Goal: Task Accomplishment & Management: Use online tool/utility

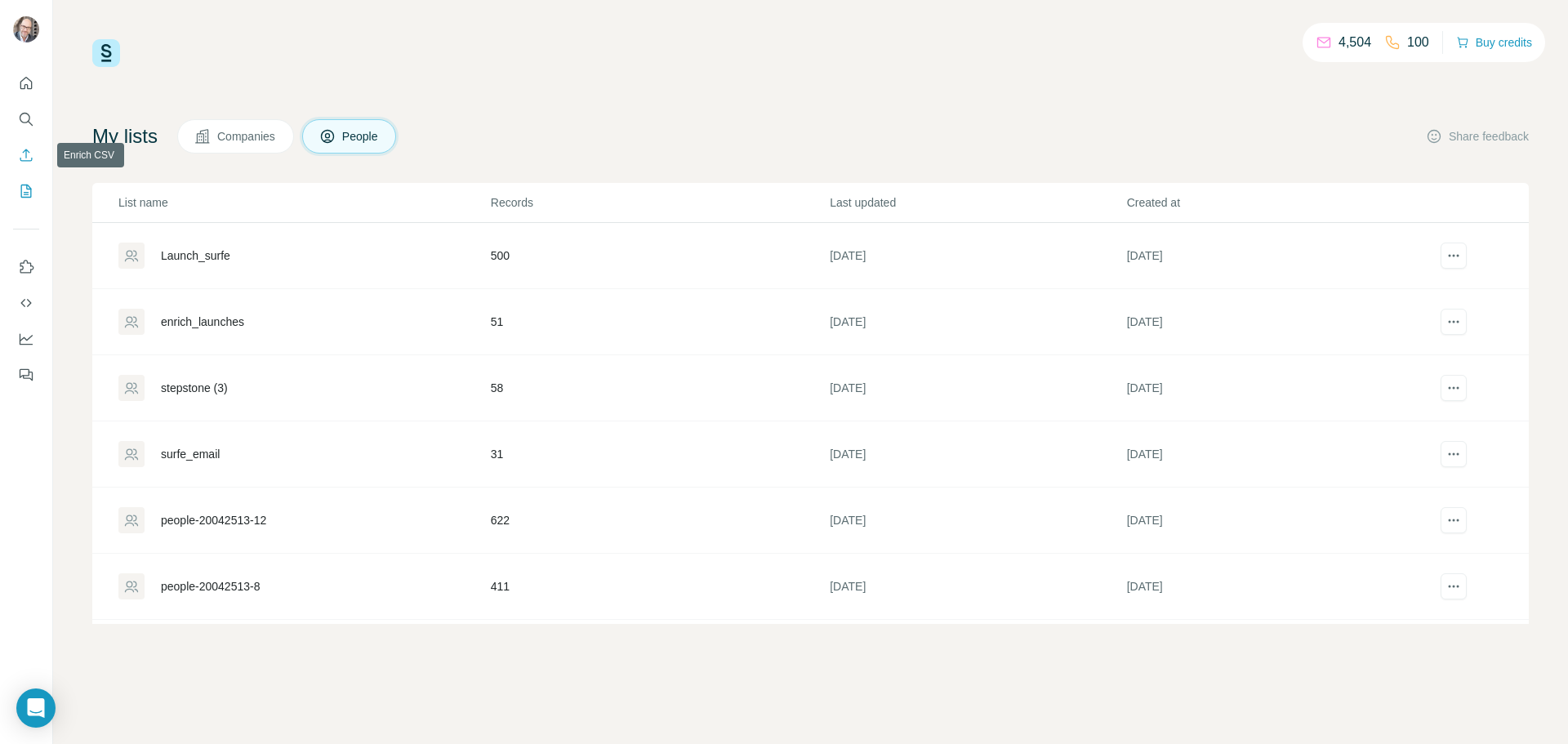
click at [27, 154] on icon "Enrich CSV" at bounding box center [26, 154] width 16 height 16
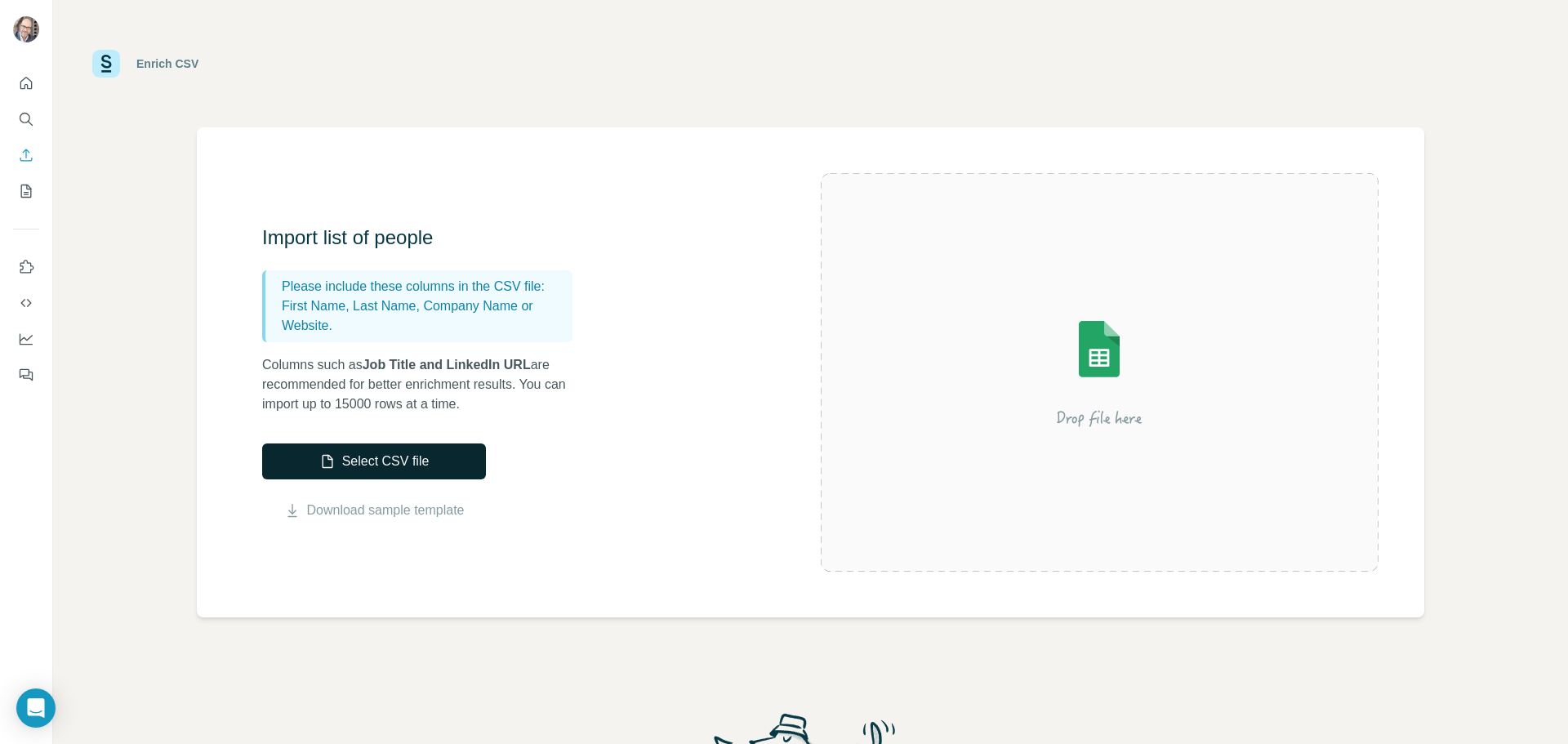
click at [342, 460] on button "Select CSV file" at bounding box center [374, 462] width 224 height 36
click at [410, 458] on button "Select CSV file" at bounding box center [374, 462] width 224 height 36
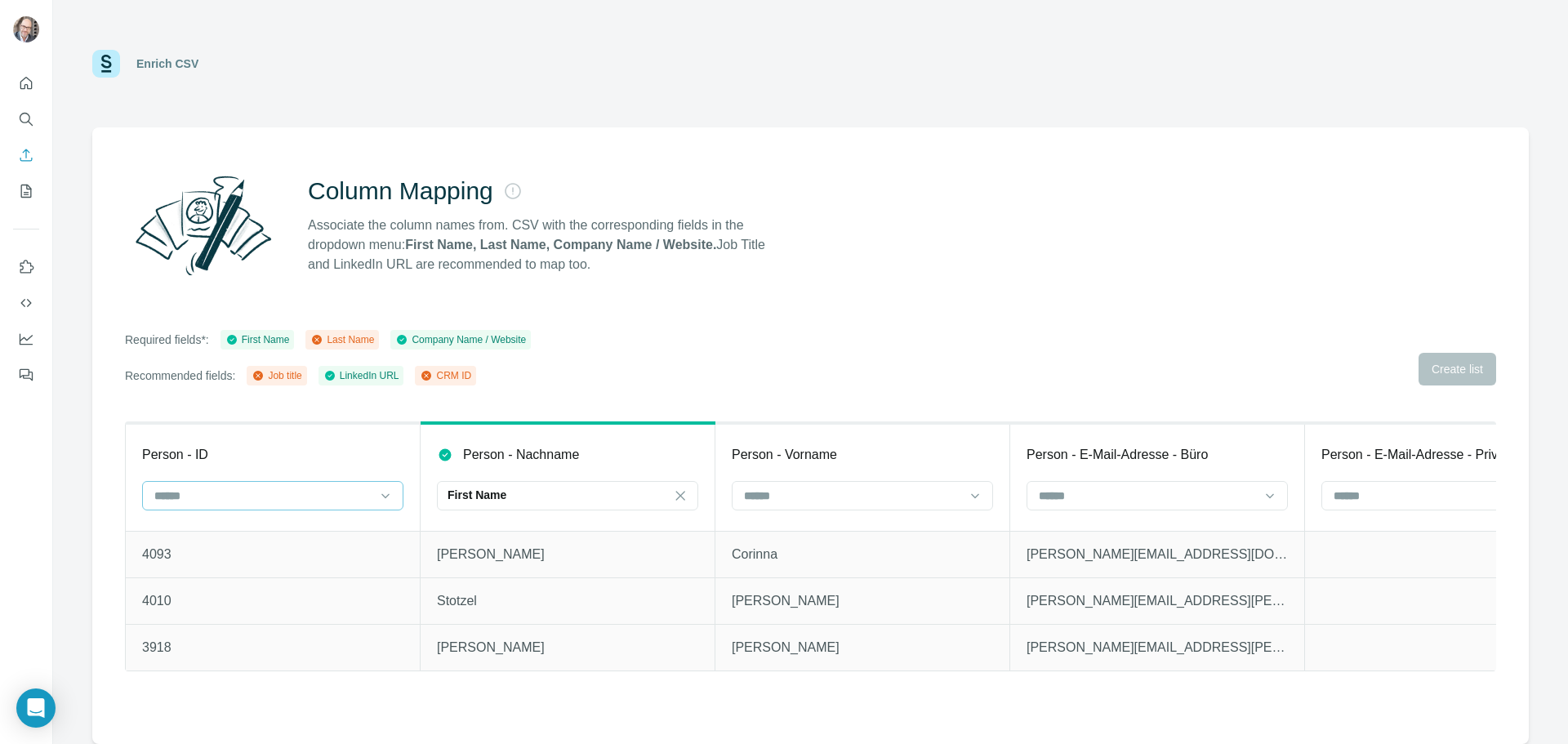
click at [245, 493] on input at bounding box center [263, 496] width 221 height 18
click at [232, 621] on div "CRM ID" at bounding box center [273, 620] width 233 height 16
click at [546, 499] on div "First Name" at bounding box center [557, 495] width 221 height 16
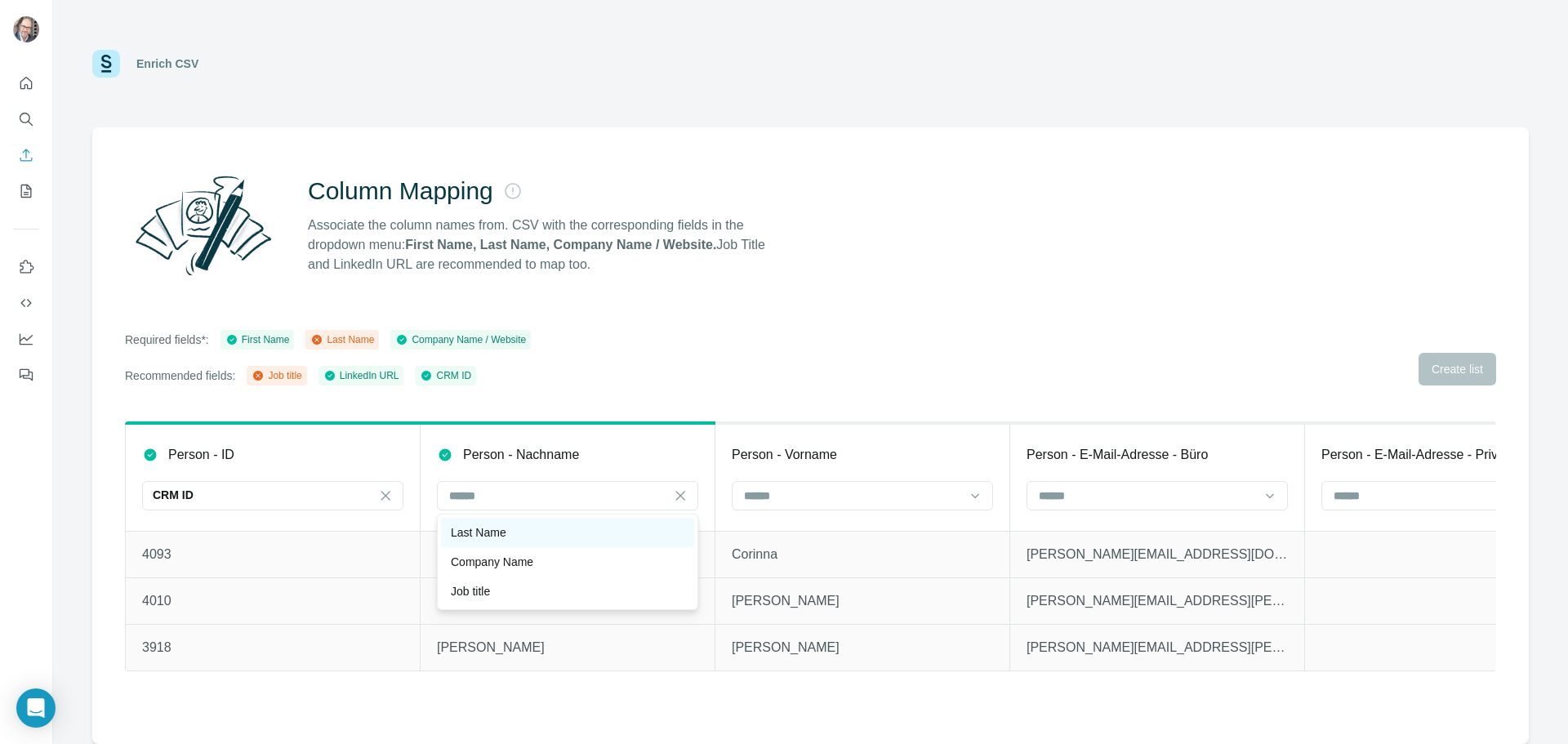
click at [538, 535] on div "Last Name" at bounding box center [568, 532] width 233 height 16
click at [808, 498] on input at bounding box center [852, 496] width 221 height 18
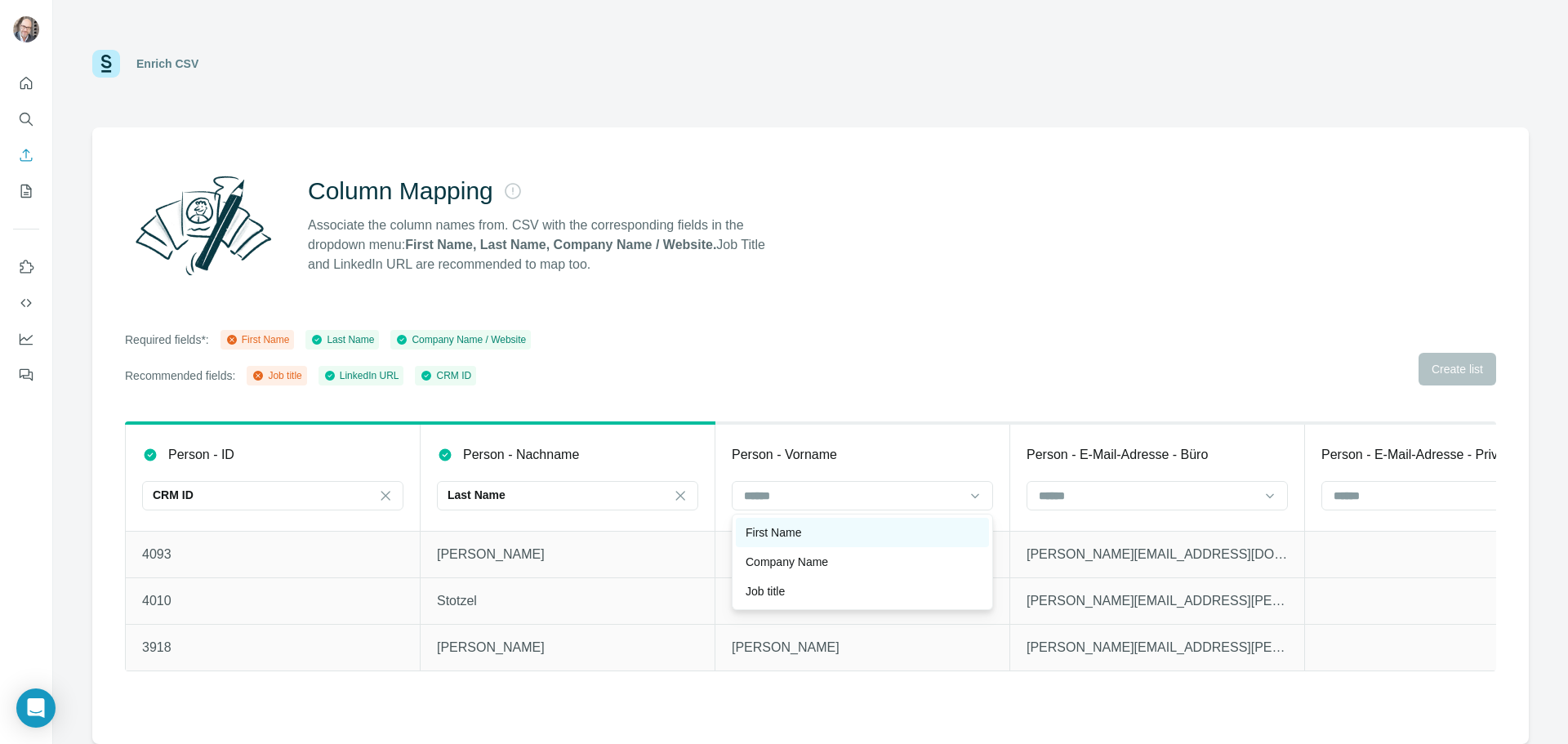
click at [783, 537] on p "First Name" at bounding box center [774, 532] width 56 height 16
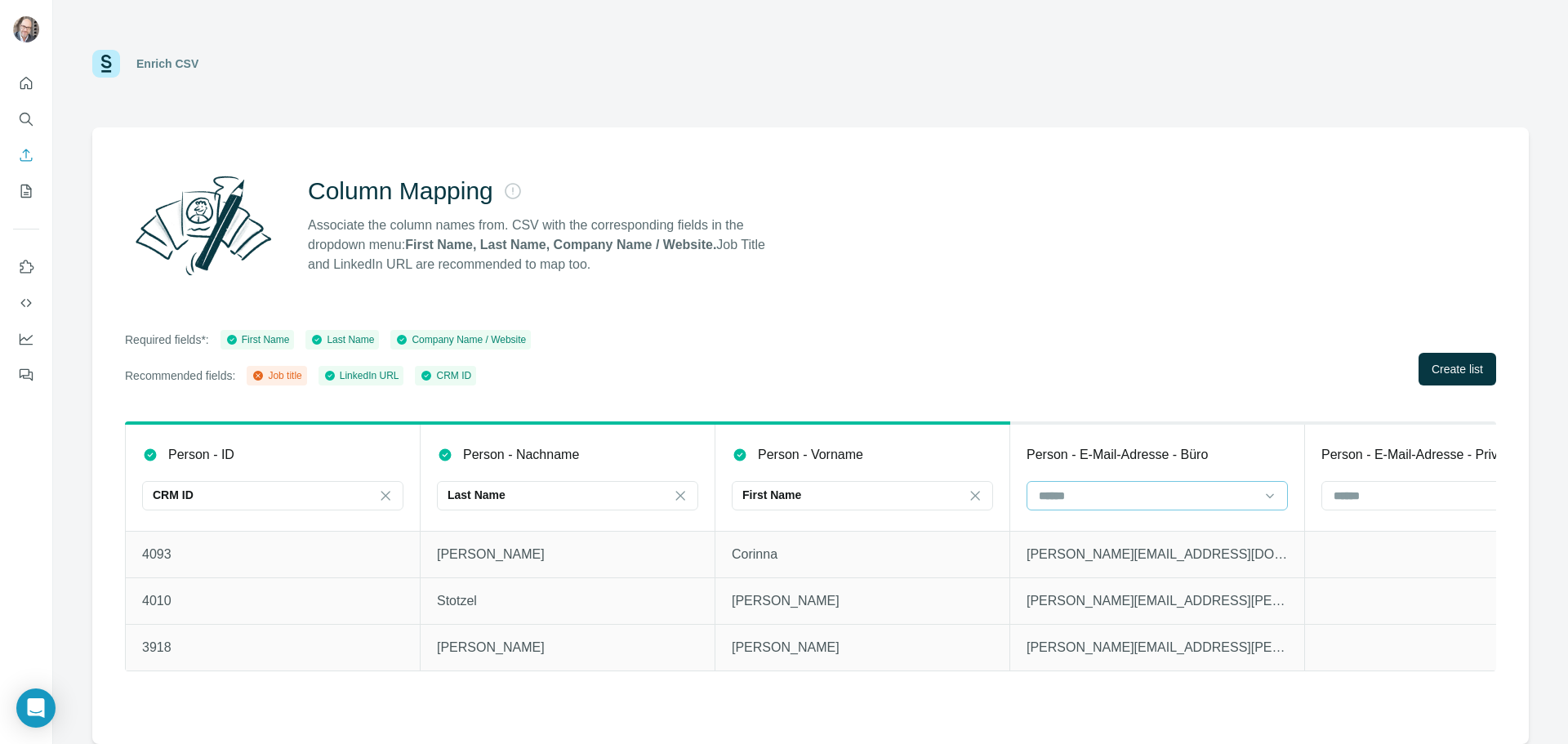
click at [1095, 499] on input at bounding box center [1147, 496] width 221 height 18
click at [1102, 448] on p "Person - E-Mail-Adresse - Büro" at bounding box center [1117, 455] width 181 height 20
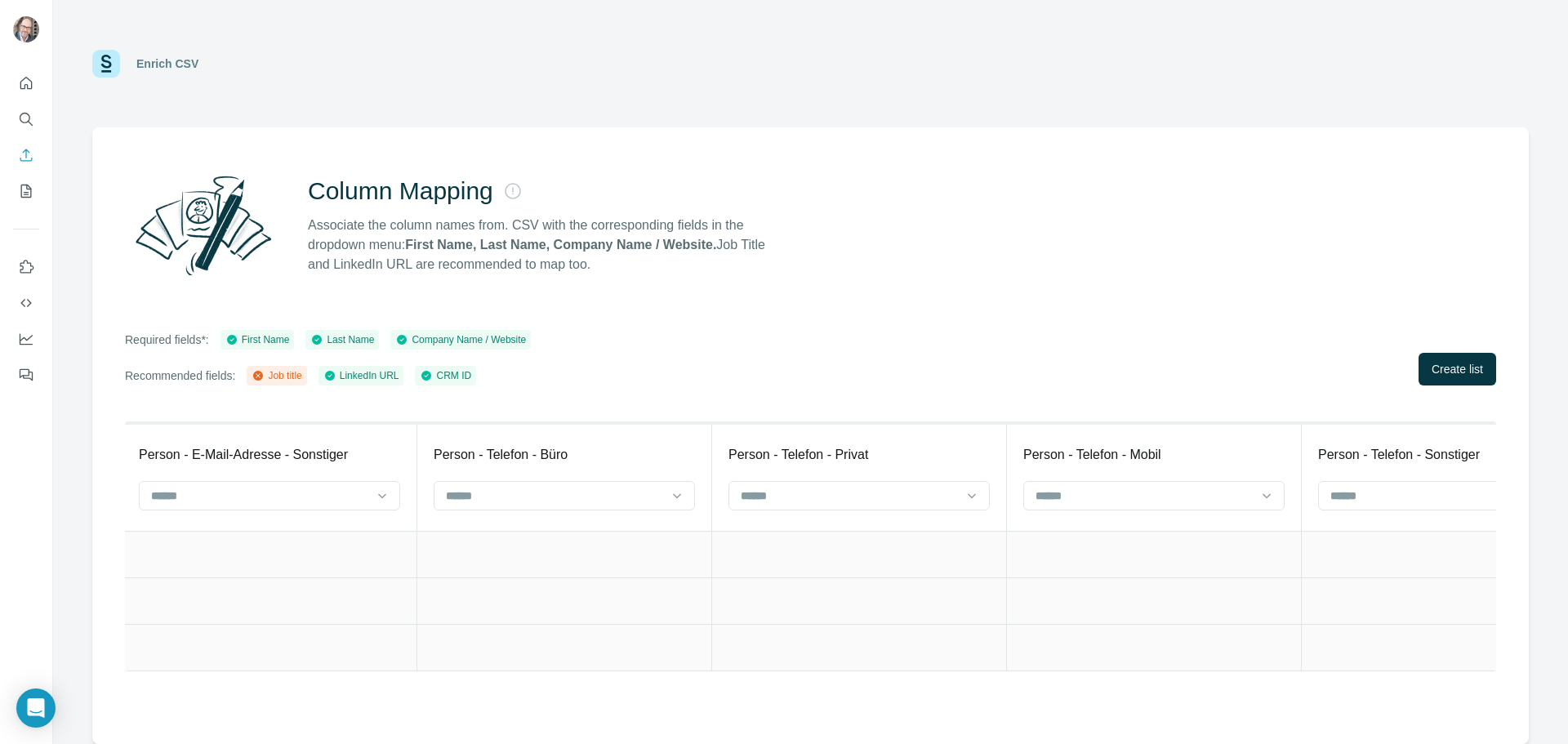
scroll to position [0, 1490]
click at [1151, 482] on div at bounding box center [1132, 495] width 221 height 27
click at [1144, 487] on input at bounding box center [1132, 496] width 221 height 18
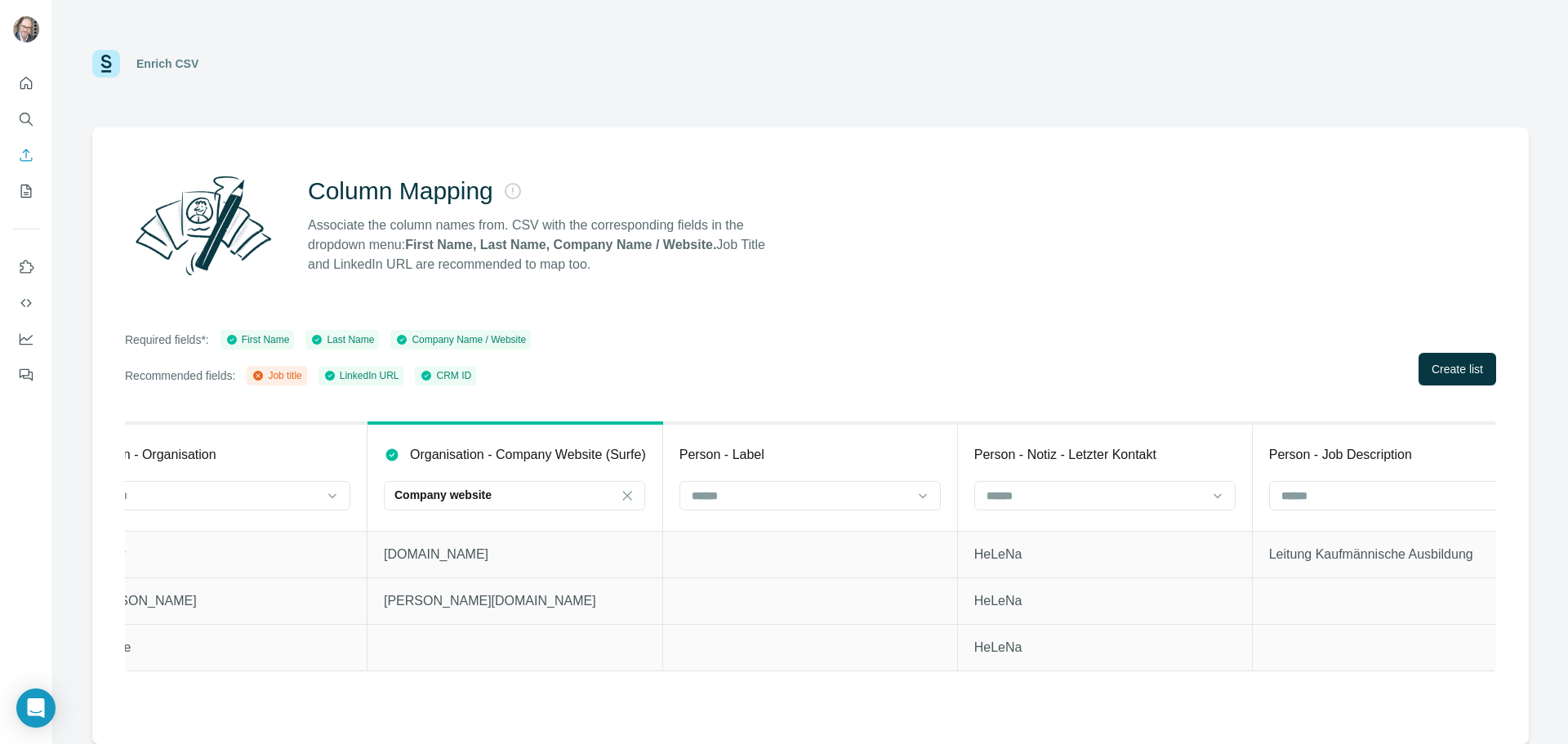
scroll to position [0, 4015]
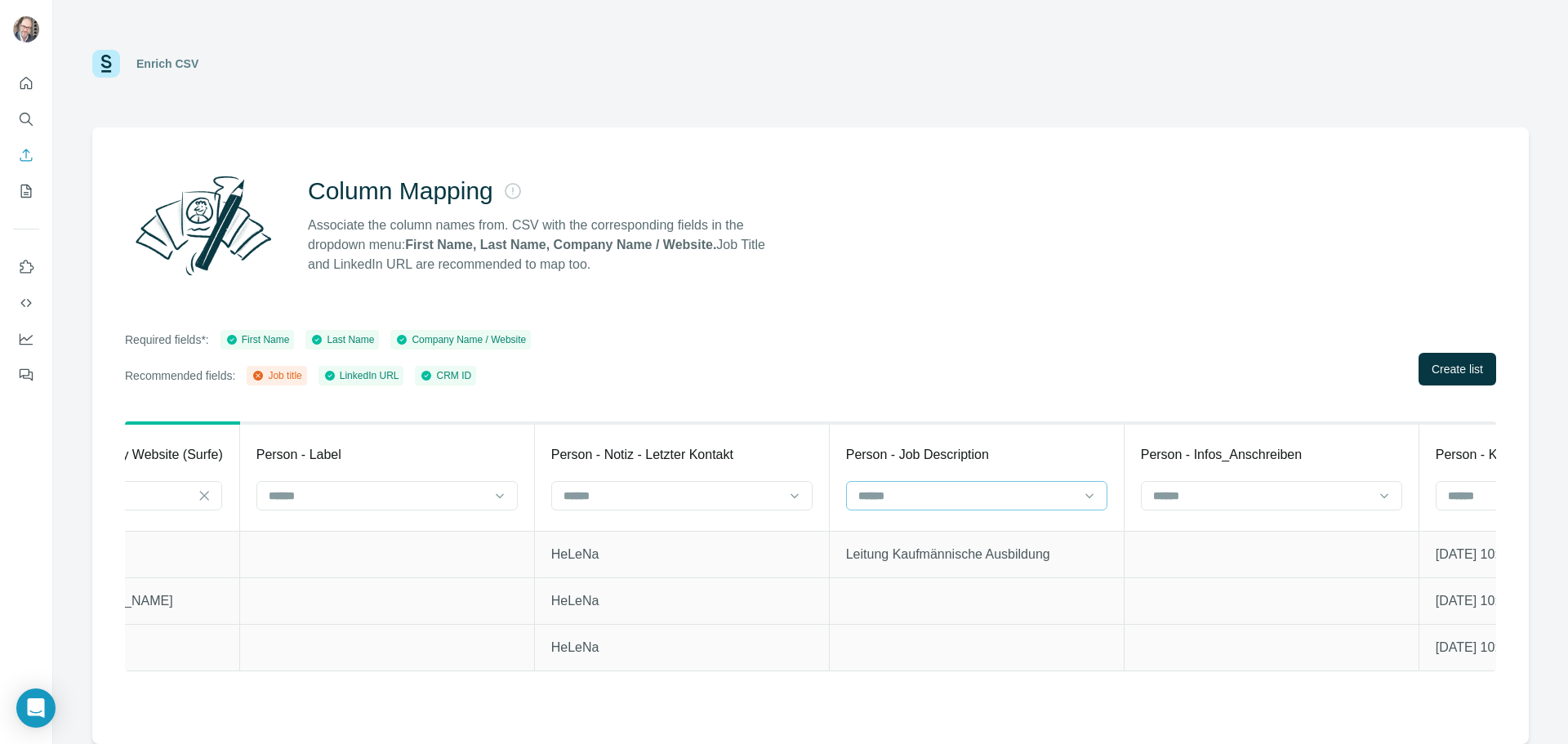
click at [974, 485] on div at bounding box center [967, 495] width 221 height 27
click at [948, 559] on div "Job title" at bounding box center [994, 561] width 233 height 16
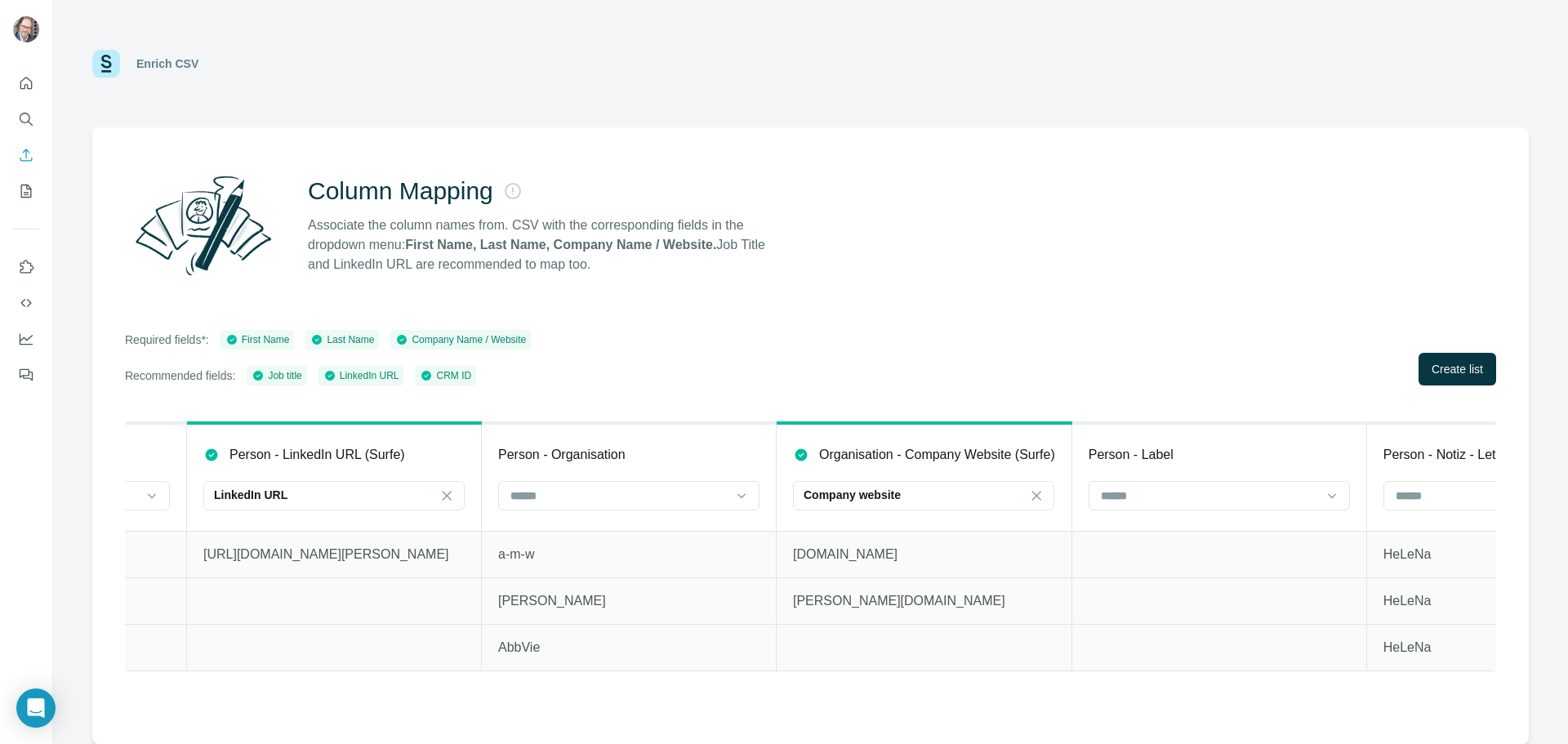
scroll to position [0, 3145]
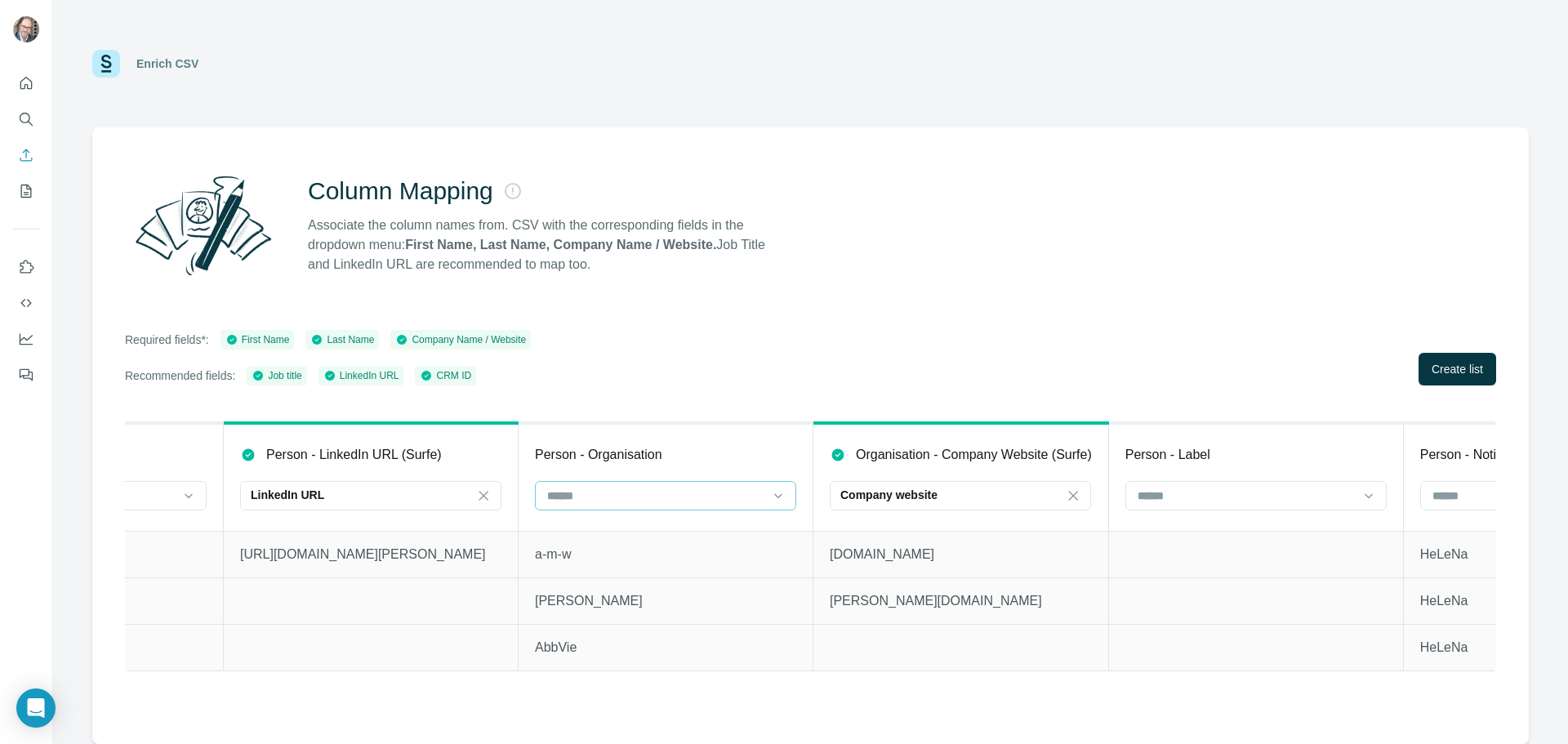
click at [609, 487] on input at bounding box center [656, 496] width 221 height 18
click at [587, 520] on div "Company Name" at bounding box center [665, 532] width 253 height 29
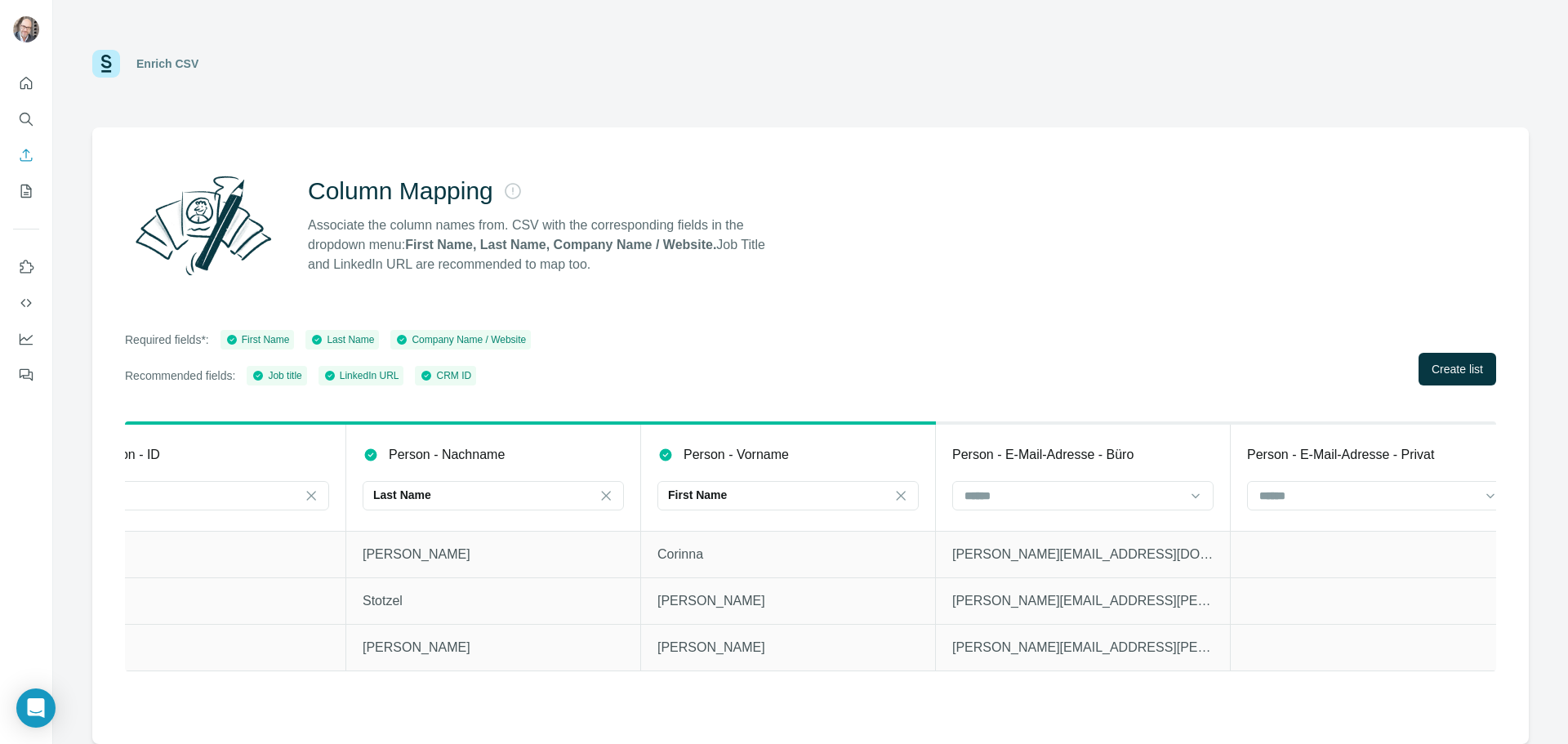
scroll to position [0, 0]
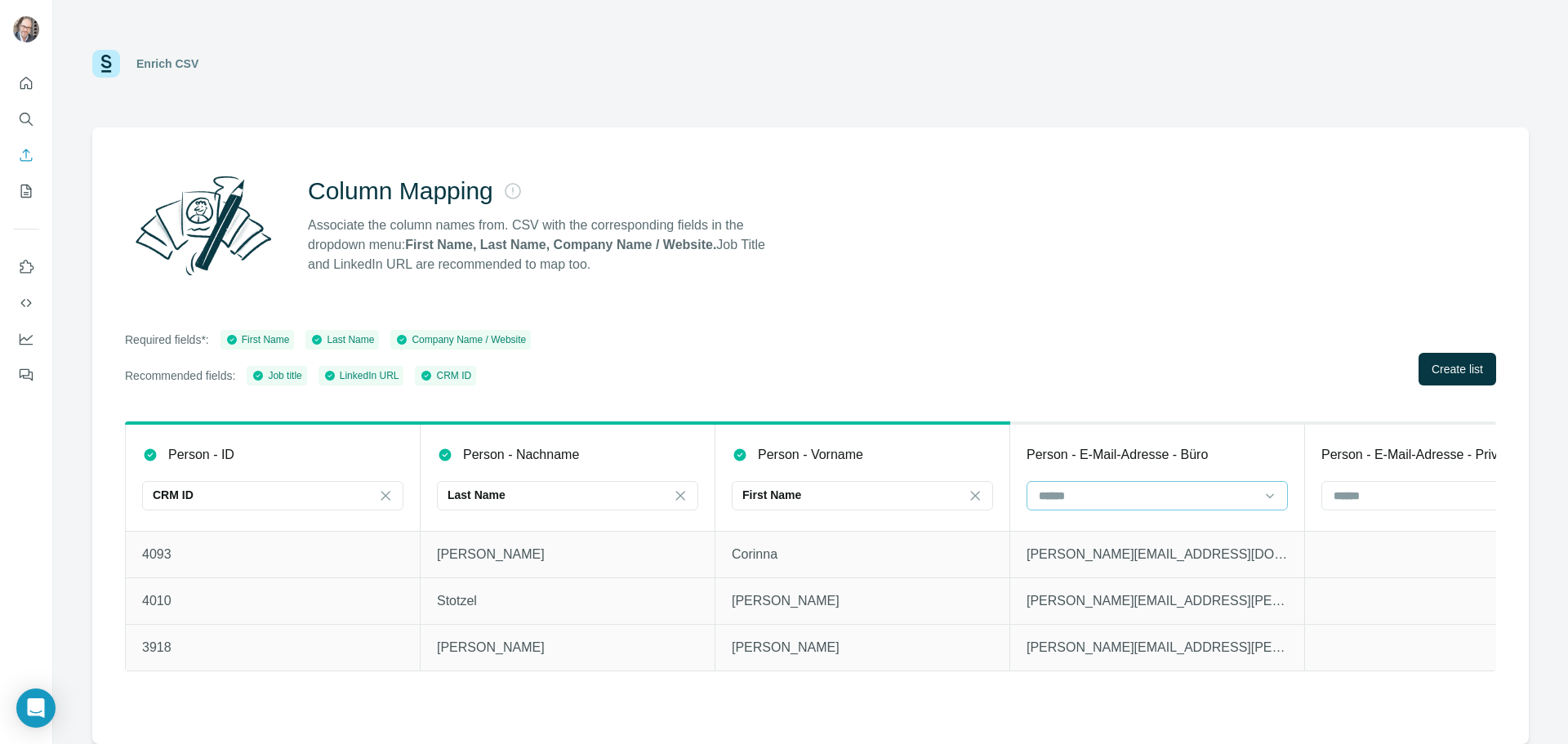
click at [1142, 500] on input at bounding box center [1147, 496] width 221 height 18
click at [1444, 369] on span "Create list" at bounding box center [1457, 369] width 51 height 16
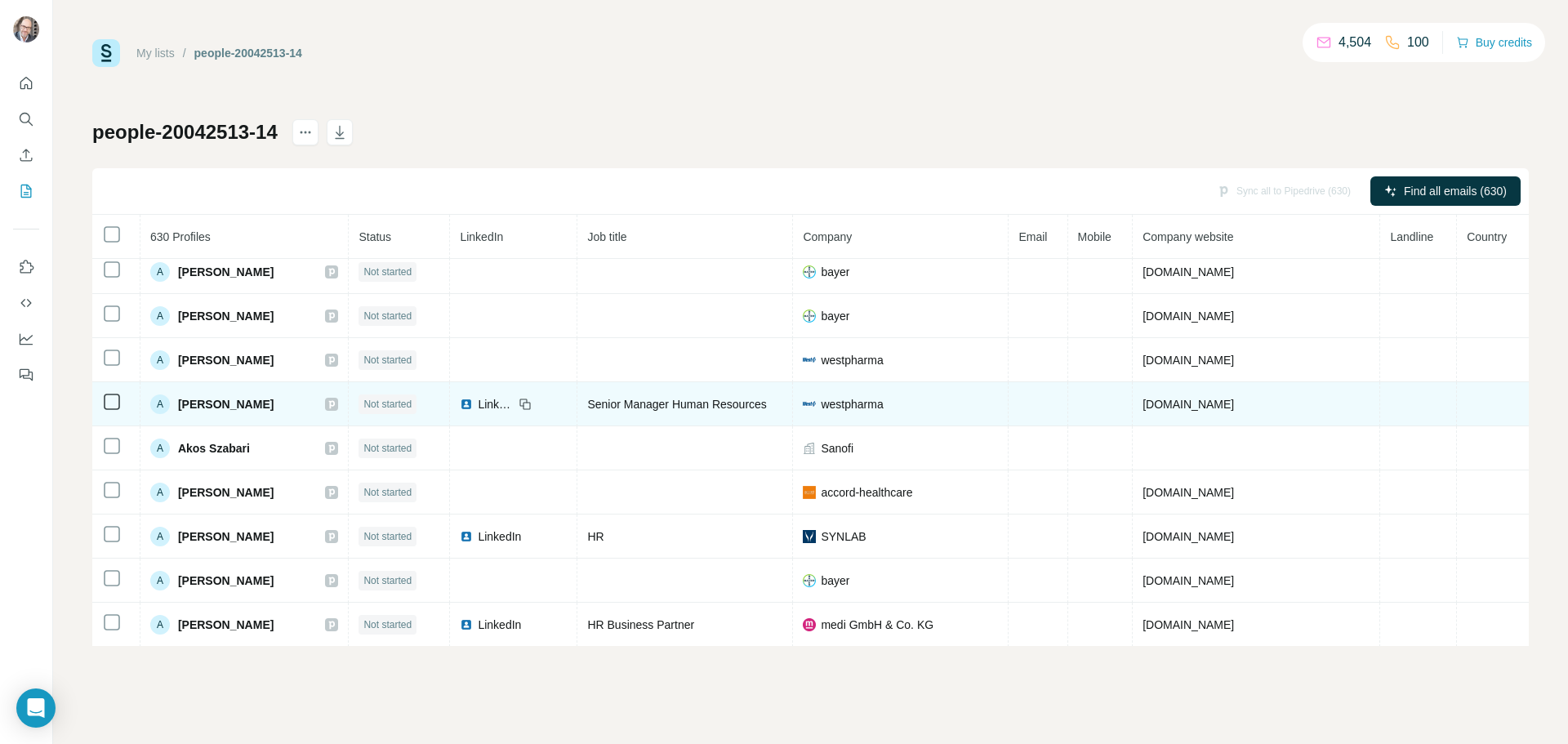
scroll to position [54, 0]
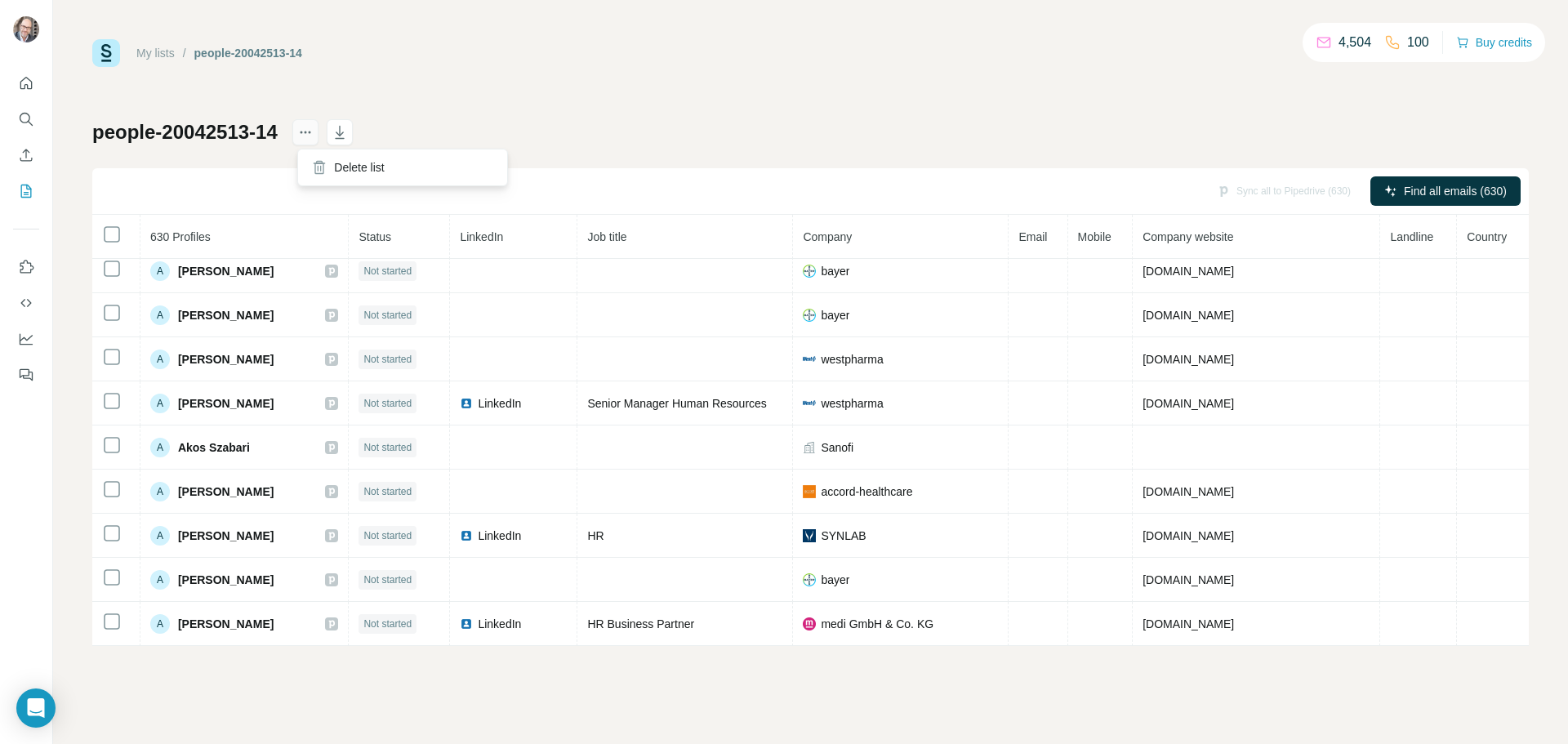
click at [304, 129] on icon "actions" at bounding box center [305, 132] width 16 height 16
click at [642, 102] on div "My lists / people-20042513-14 4,504 100 Buy credits people-20042513-14 Sync all…" at bounding box center [811, 342] width 1437 height 607
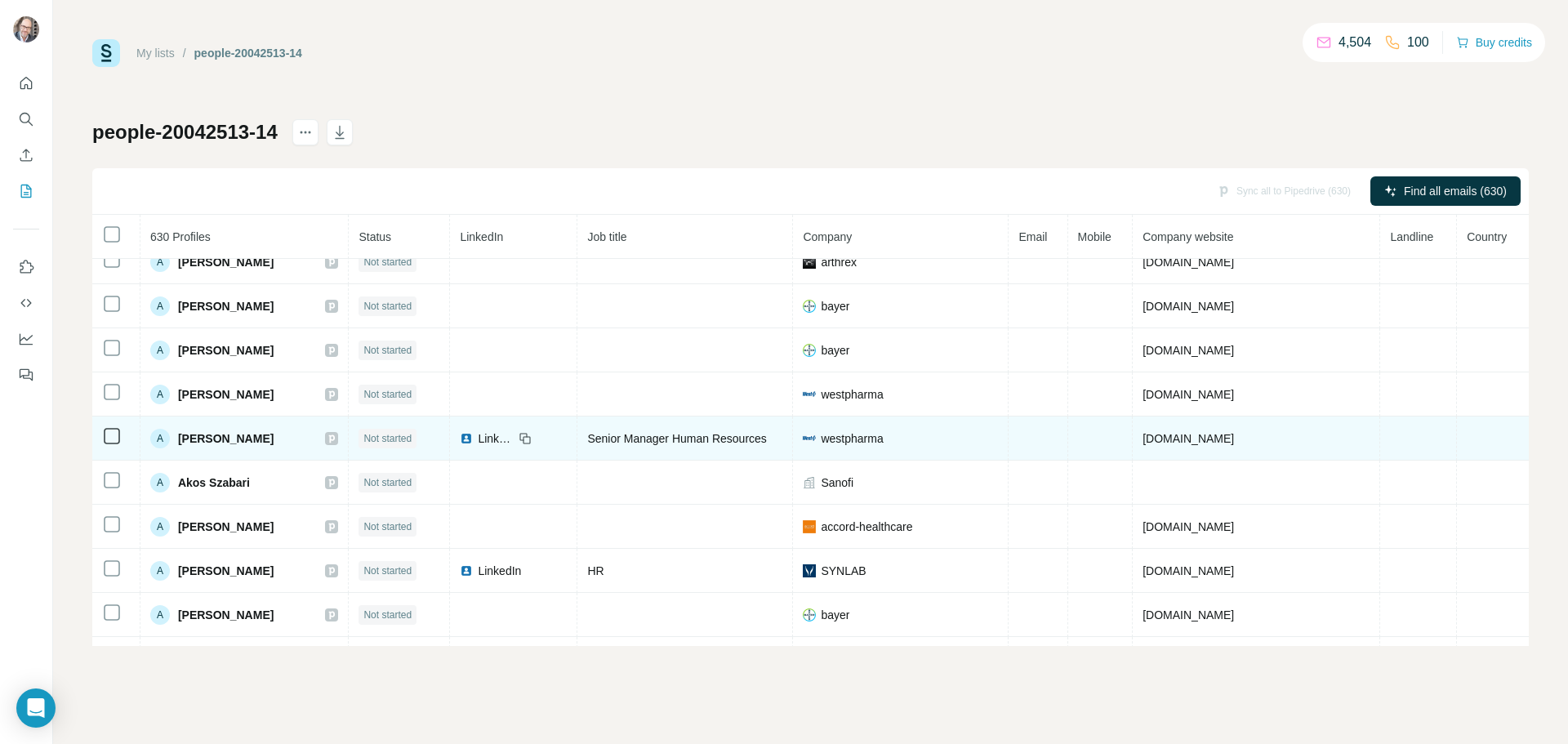
scroll to position [0, 0]
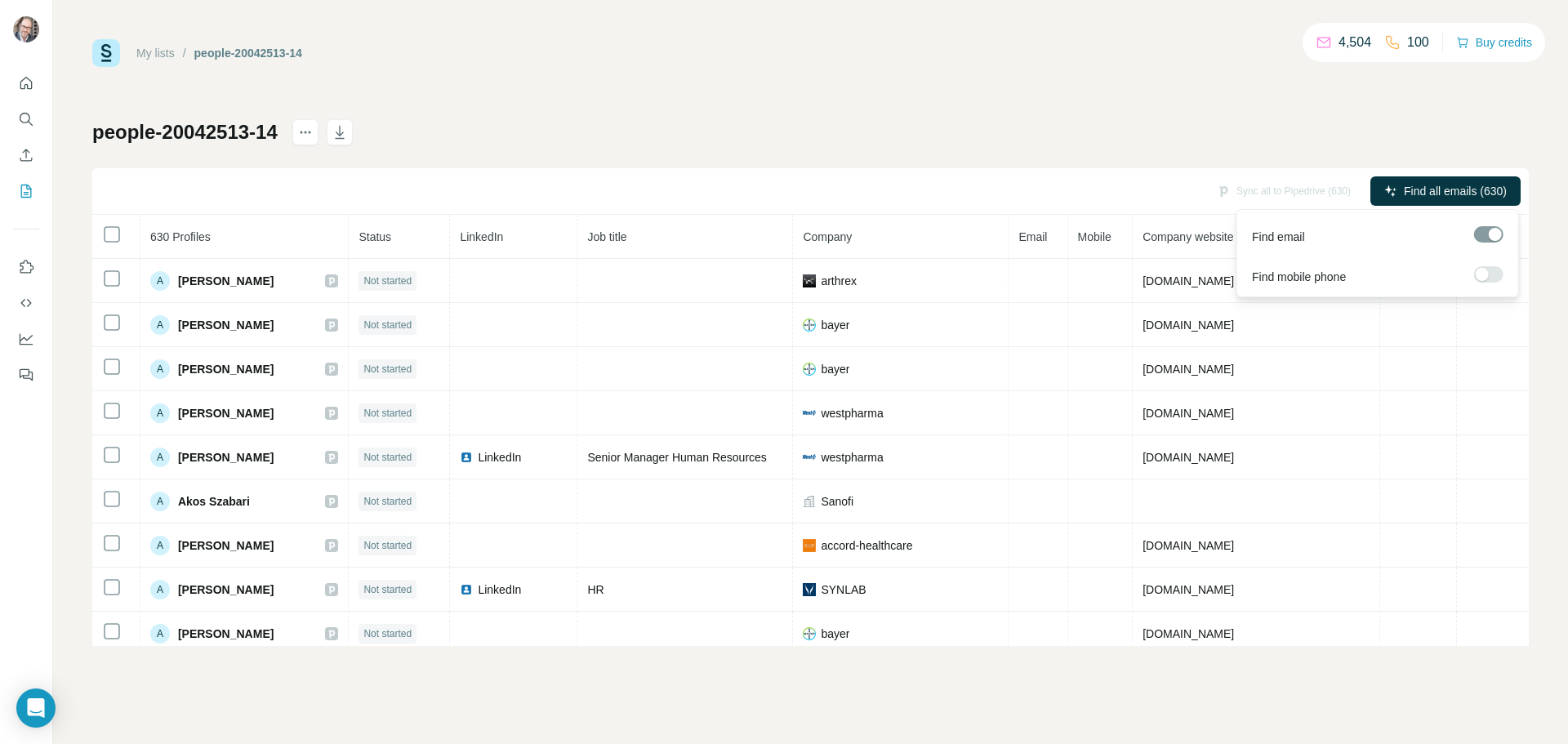
click at [1496, 239] on div at bounding box center [1488, 234] width 29 height 16
click at [1490, 239] on div at bounding box center [1488, 234] width 29 height 16
click at [1137, 140] on div "people-20042513-14 Sync all to Pipedrive (630) Find all emails (630) 630 Profil…" at bounding box center [811, 383] width 1437 height 527
click at [1494, 274] on label at bounding box center [1488, 274] width 29 height 16
click at [1490, 232] on div at bounding box center [1488, 234] width 29 height 16
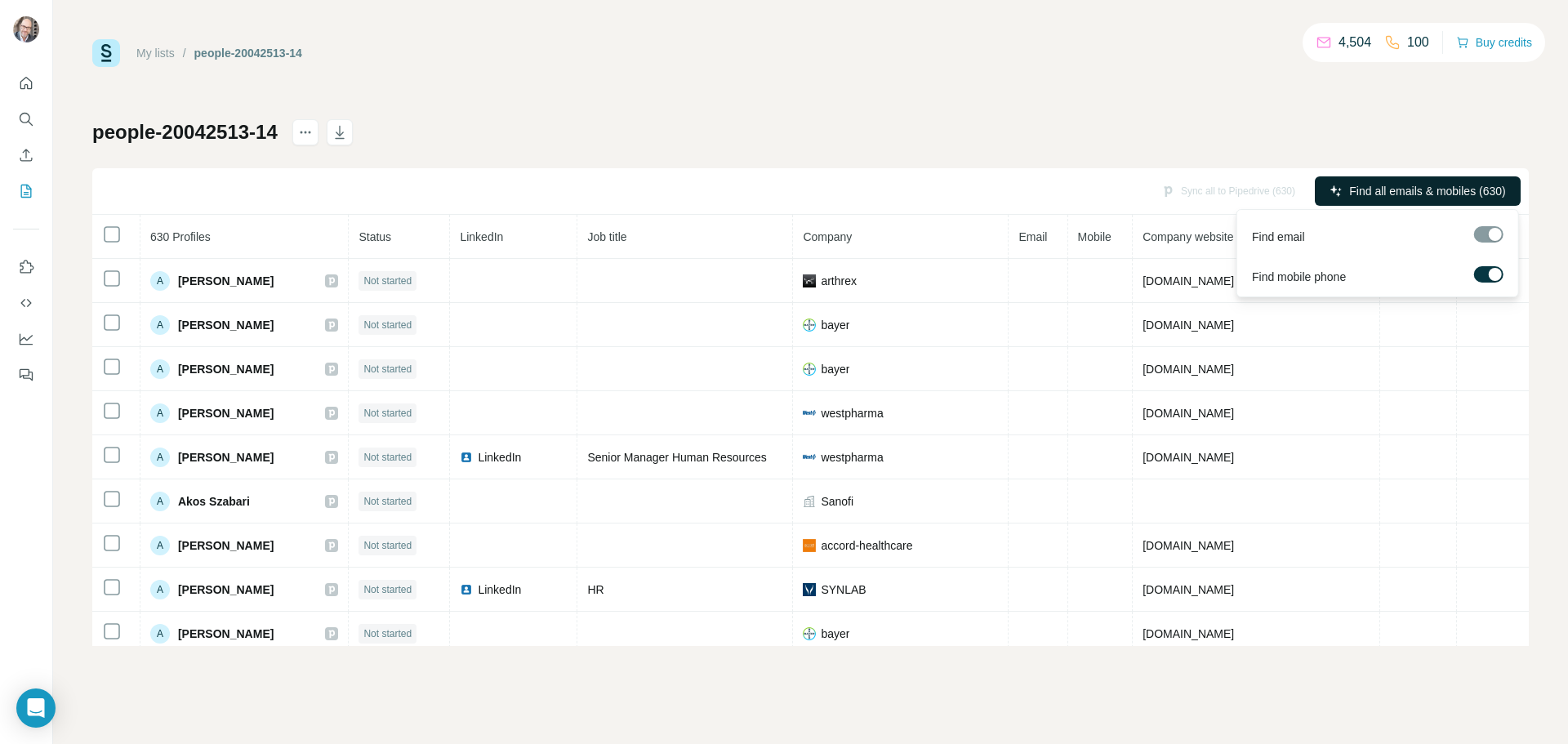
click at [1440, 198] on span "Find all emails & mobiles (630)" at bounding box center [1427, 191] width 156 height 16
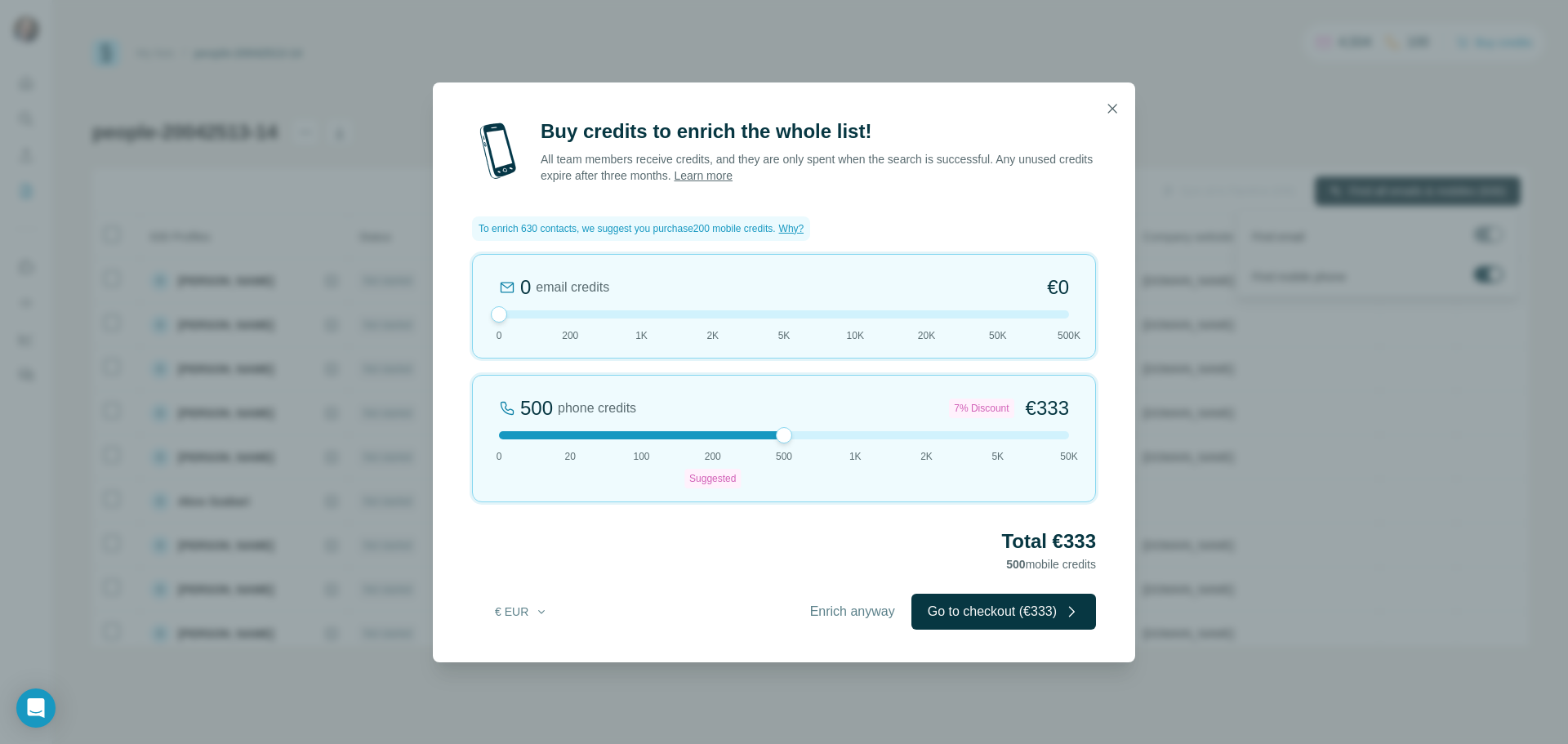
drag, startPoint x: 722, startPoint y: 434, endPoint x: 780, endPoint y: 433, distance: 58.0
click at [780, 433] on div at bounding box center [784, 435] width 16 height 16
drag, startPoint x: 776, startPoint y: 433, endPoint x: 733, endPoint y: 440, distance: 43.6
click at [733, 440] on div "200 phone credits 5% Discount €137 0 20 100 200 Suggested 500 1K 2K 5K 50K" at bounding box center [784, 438] width 624 height 127
drag, startPoint x: 714, startPoint y: 440, endPoint x: 723, endPoint y: 440, distance: 9.0
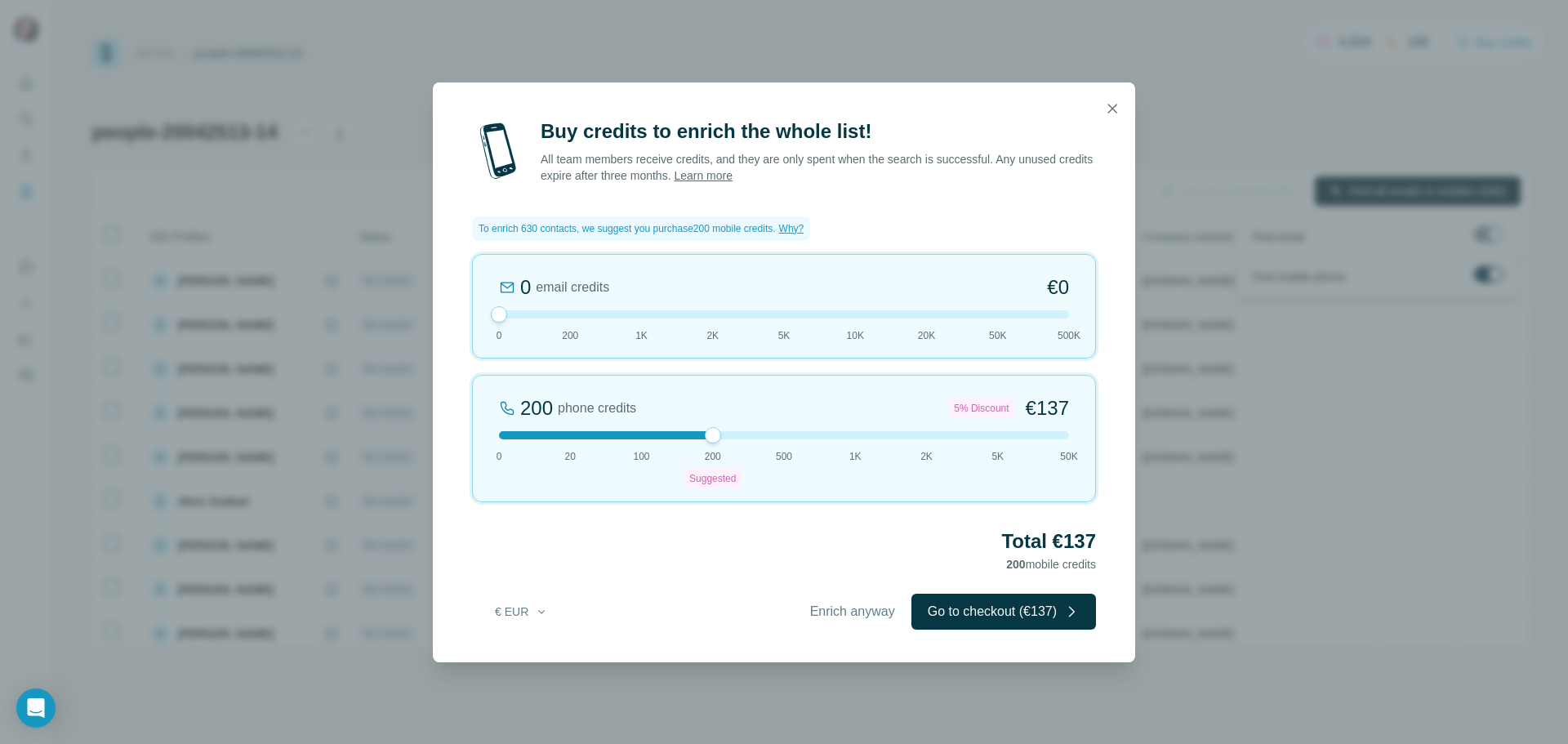
click at [723, 440] on div "200 phone credits 5% Discount €137 0 20 100 200 Suggested 500 1K 2K 5K 50K" at bounding box center [784, 438] width 624 height 127
drag, startPoint x: 720, startPoint y: 435, endPoint x: 775, endPoint y: 433, distance: 55.0
click at [775, 433] on div at bounding box center [783, 435] width 570 height 9
drag, startPoint x: 780, startPoint y: 434, endPoint x: 728, endPoint y: 440, distance: 52.3
click at [728, 440] on div "200 phone credits 5% Discount €137 0 20 100 200 Suggested 500 1K 2K 5K 50K" at bounding box center [784, 438] width 624 height 127
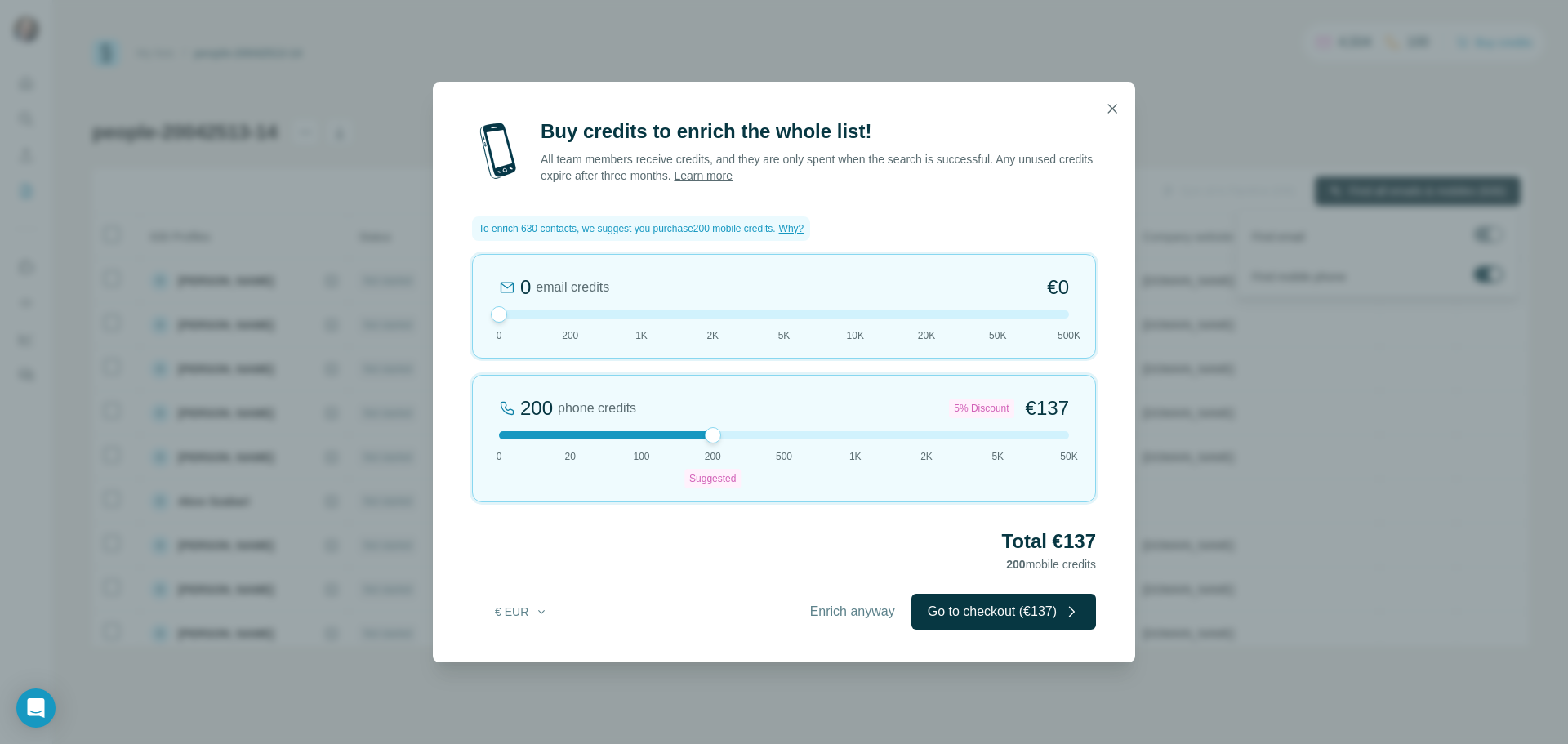
click at [857, 618] on span "Enrich anyway" at bounding box center [853, 611] width 85 height 20
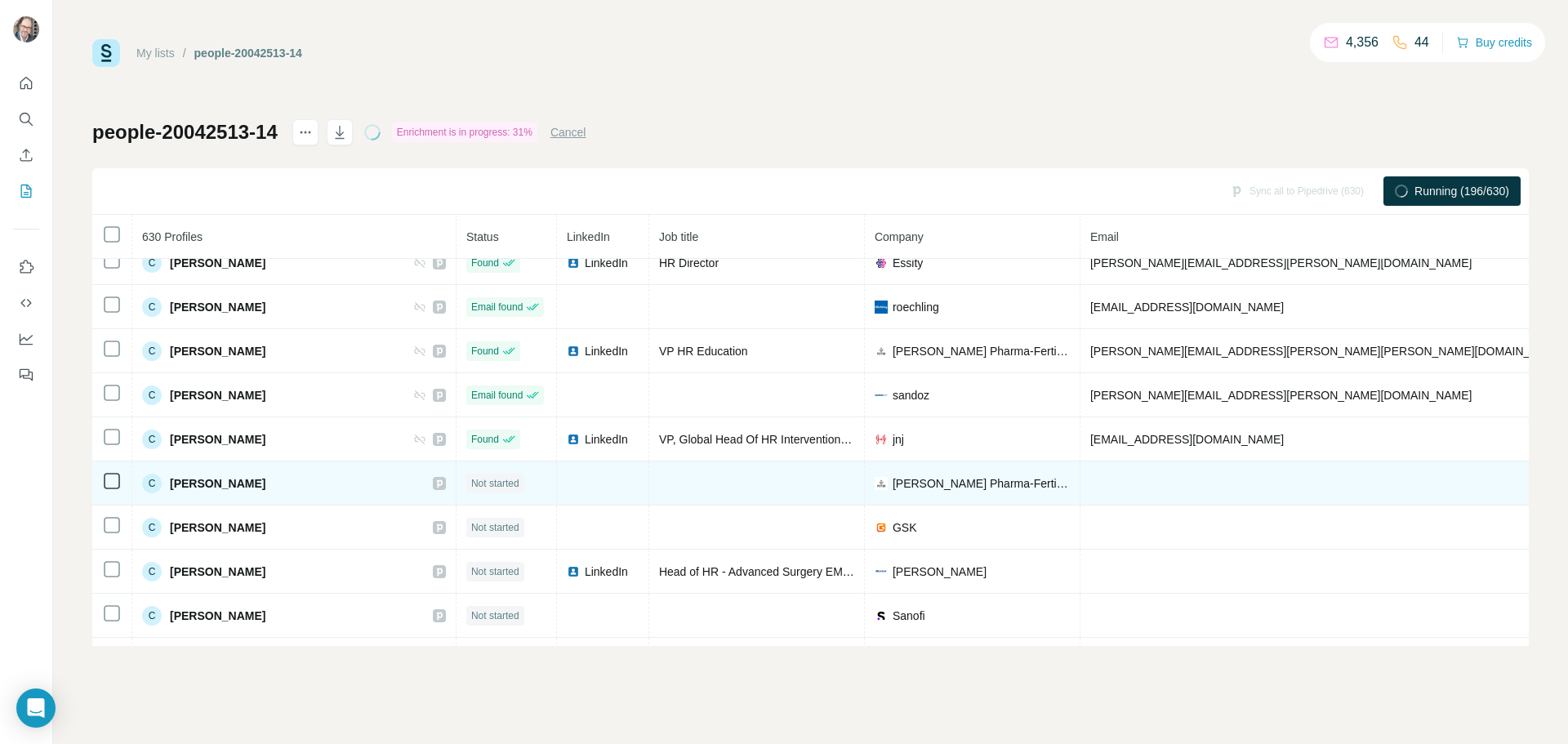
scroll to position [6677, 0]
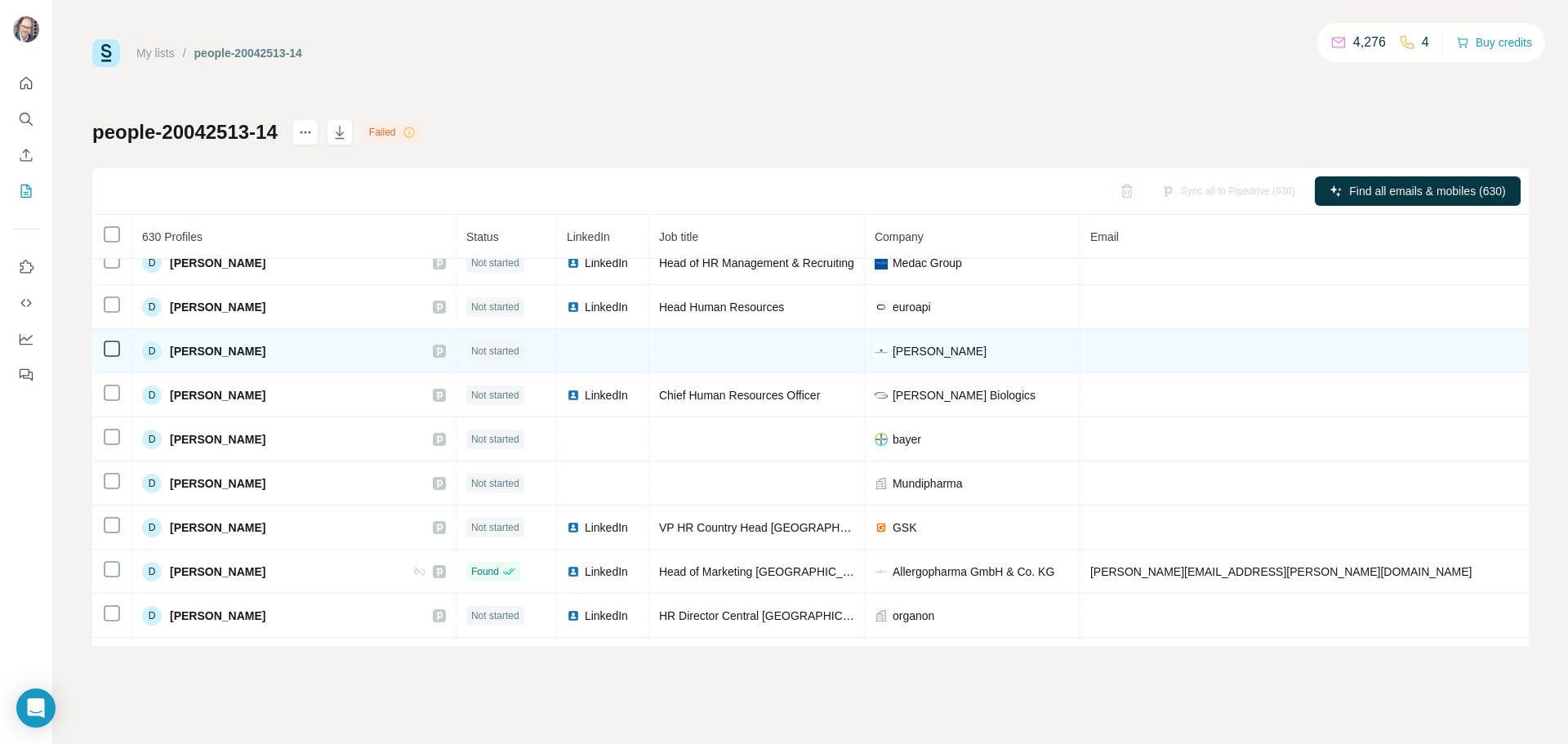
drag, startPoint x: 1446, startPoint y: 721, endPoint x: 1069, endPoint y: 360, distance: 522.0
click at [1446, 721] on div "My lists / people-20042513-14 4,276 4 Buy credits people-20042513-14 Failed Syn…" at bounding box center [811, 372] width 1515 height 744
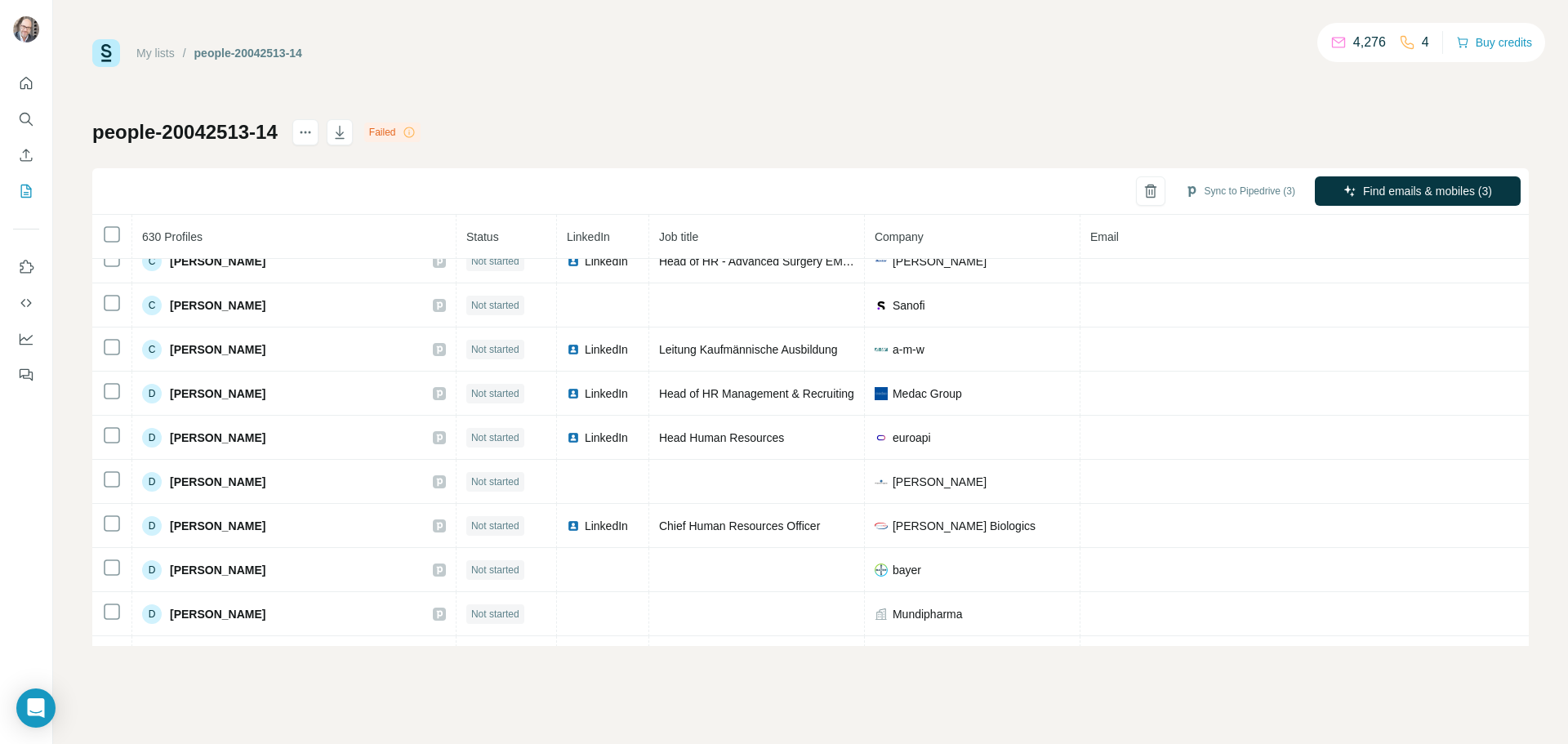
scroll to position [0, 0]
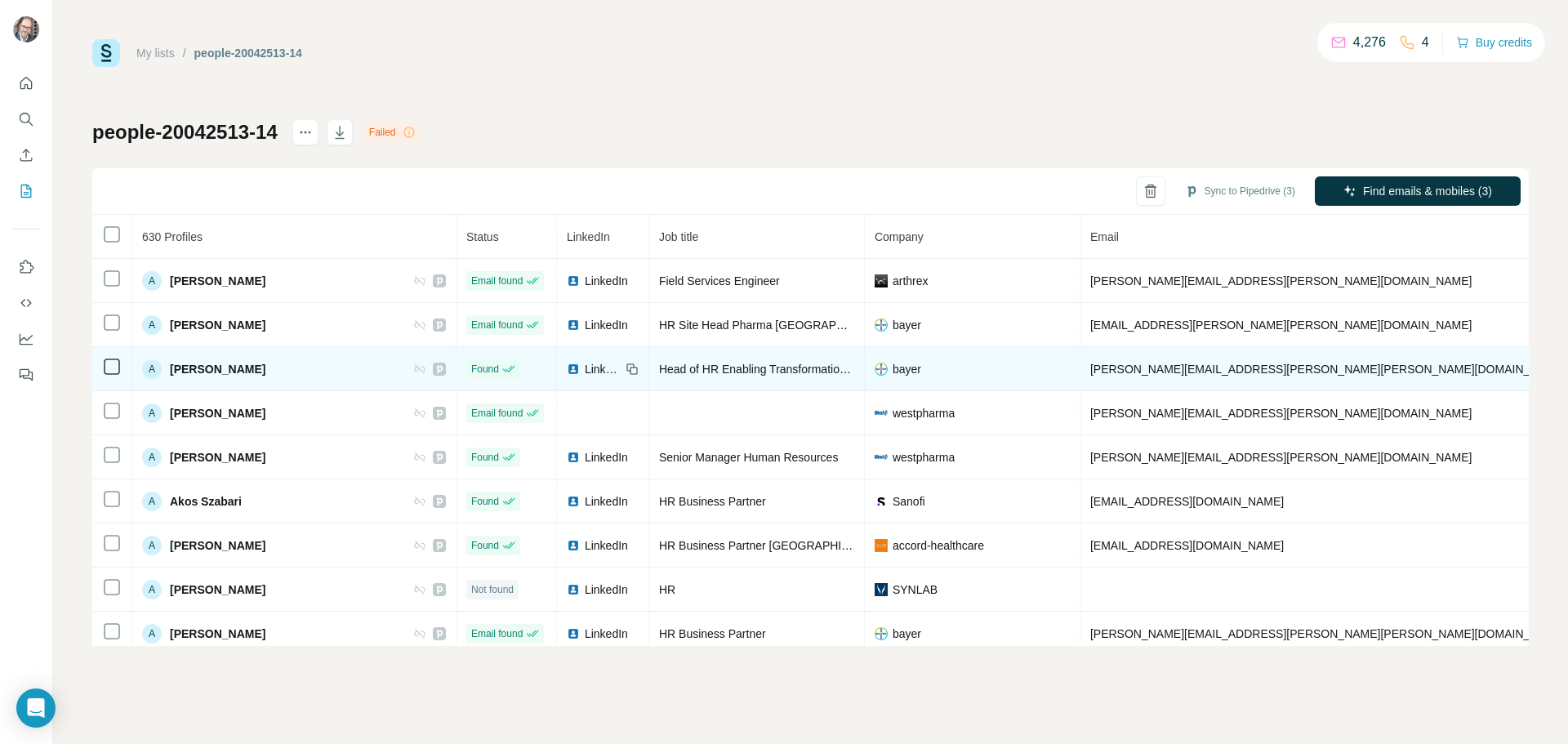
click at [127, 366] on td at bounding box center [112, 369] width 40 height 45
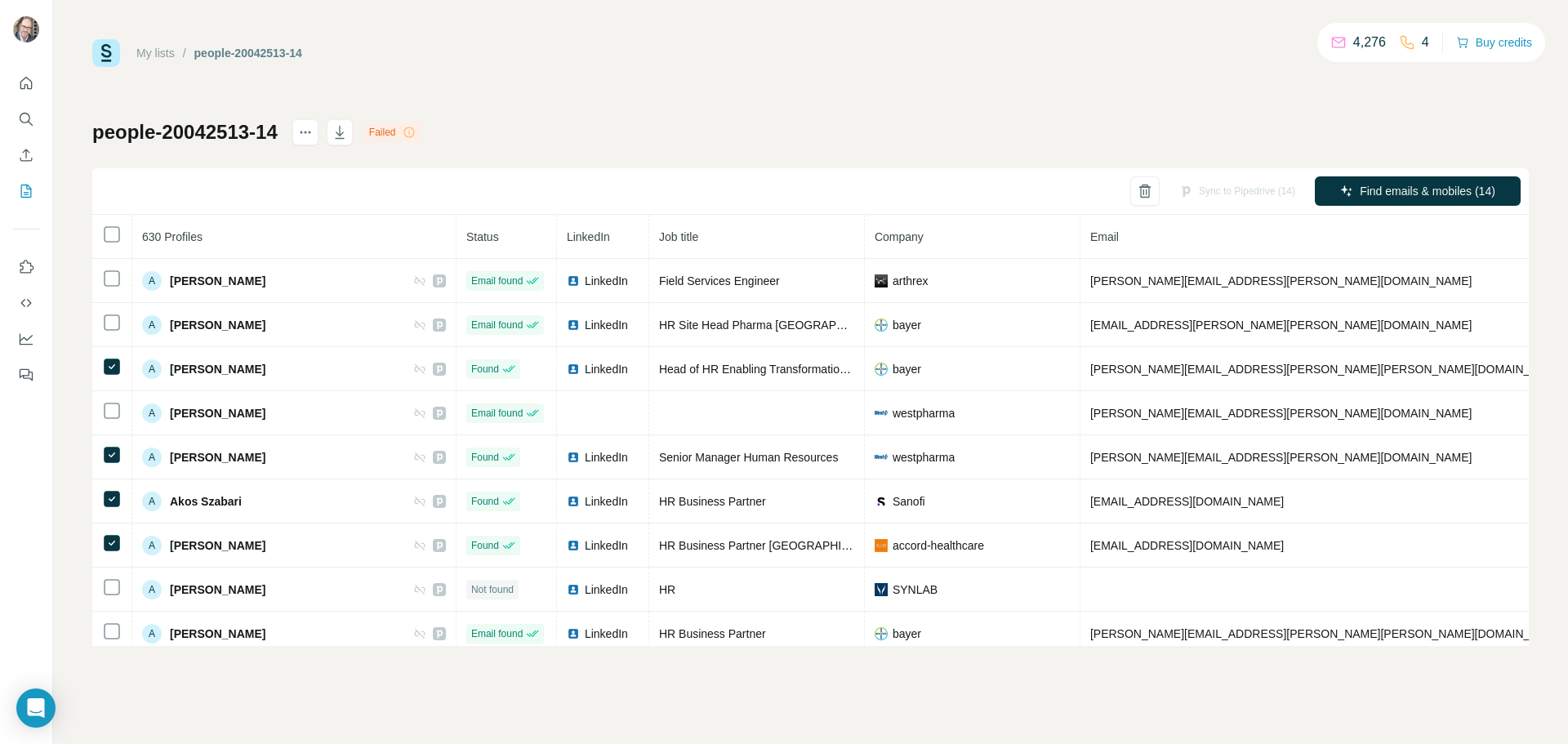
click at [413, 135] on icon at bounding box center [410, 133] width 13 height 13
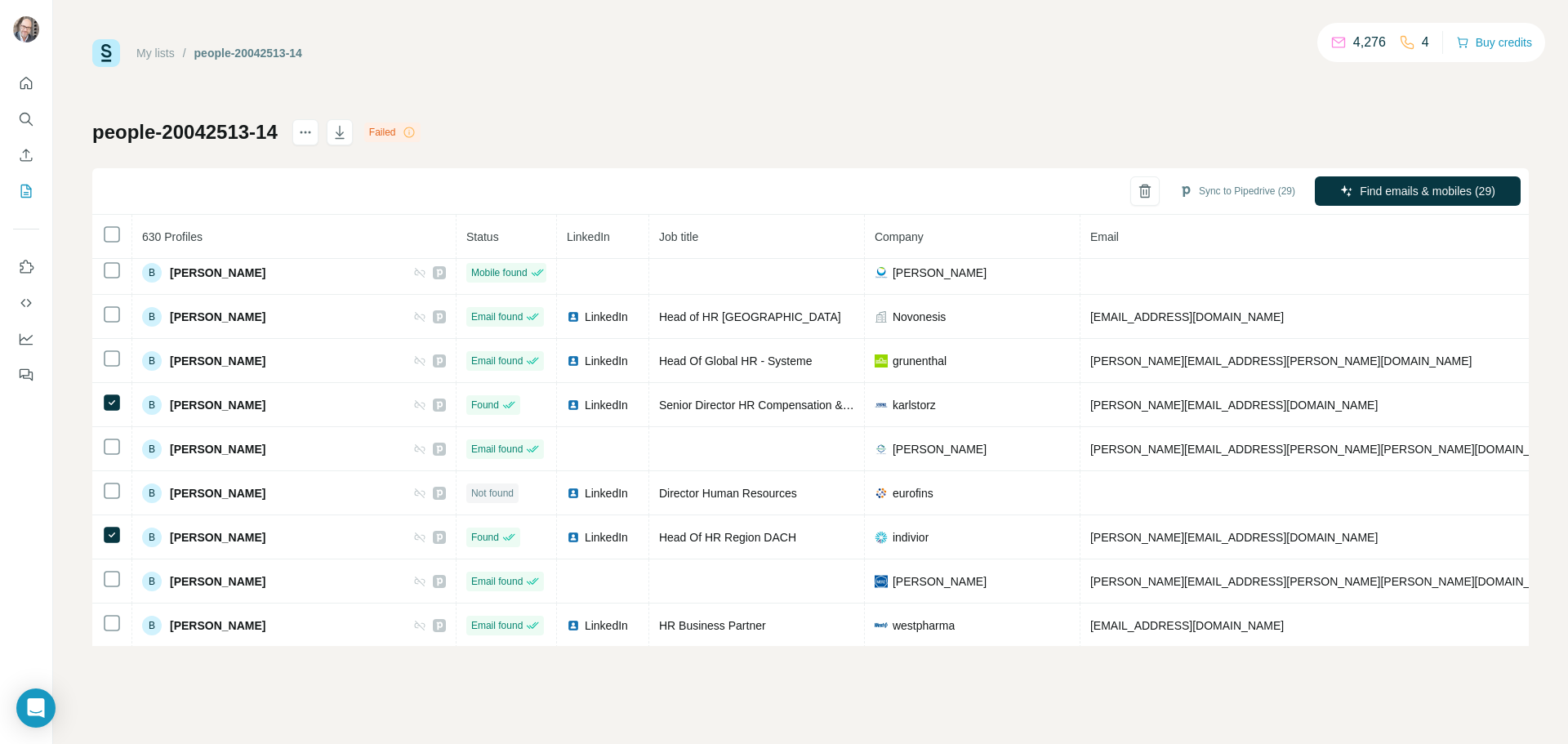
scroll to position [4001, 0]
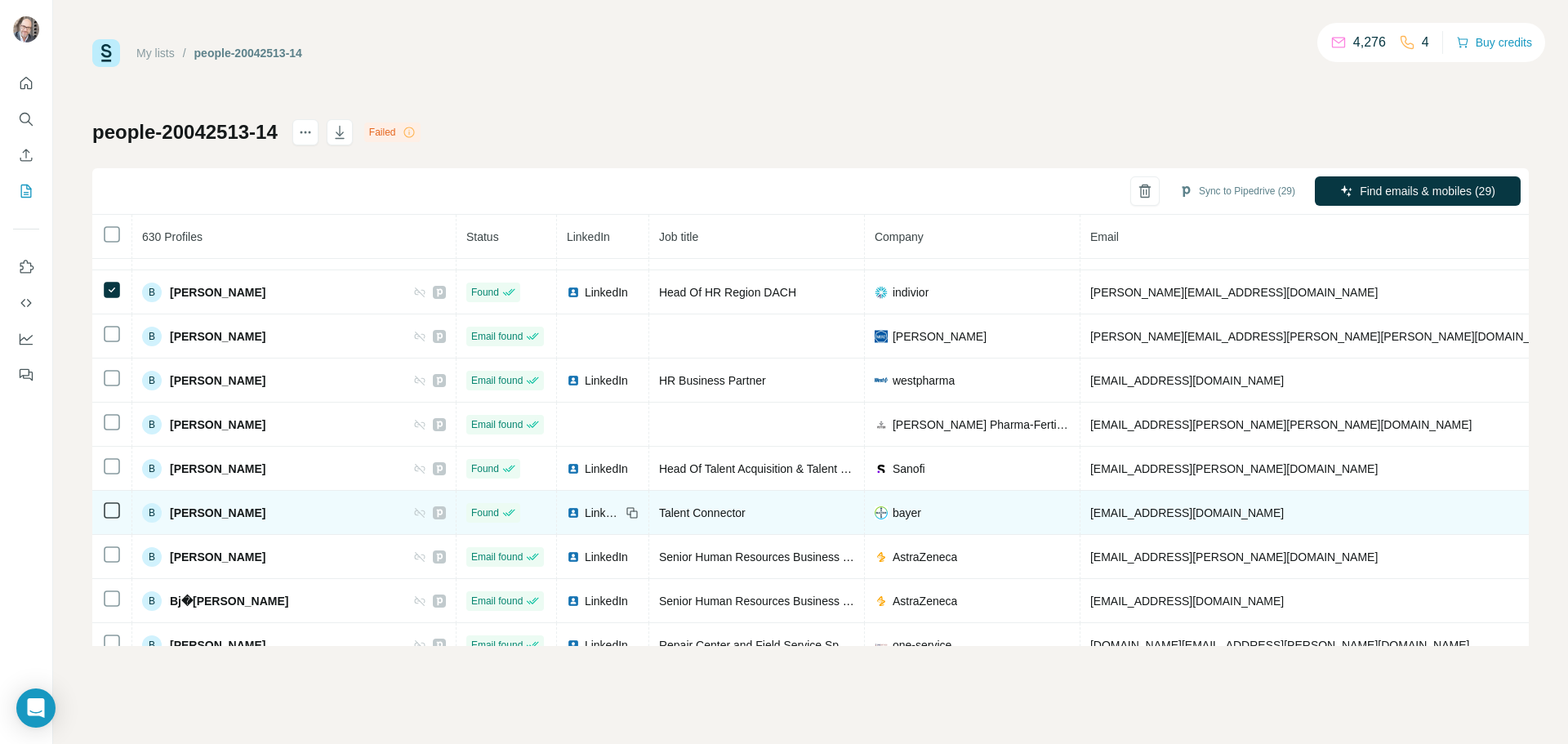
click at [121, 510] on icon at bounding box center [112, 510] width 20 height 20
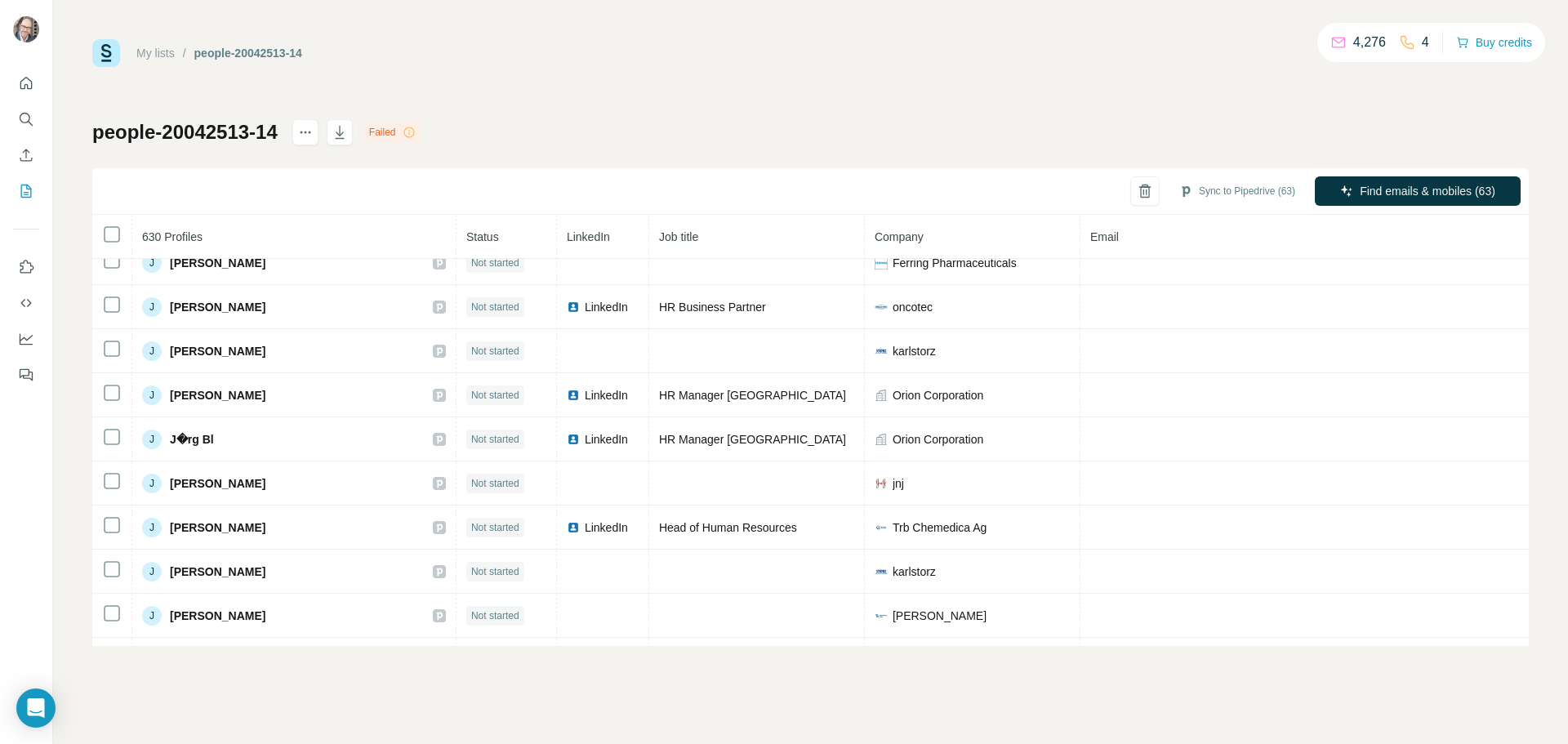
scroll to position [12851, 0]
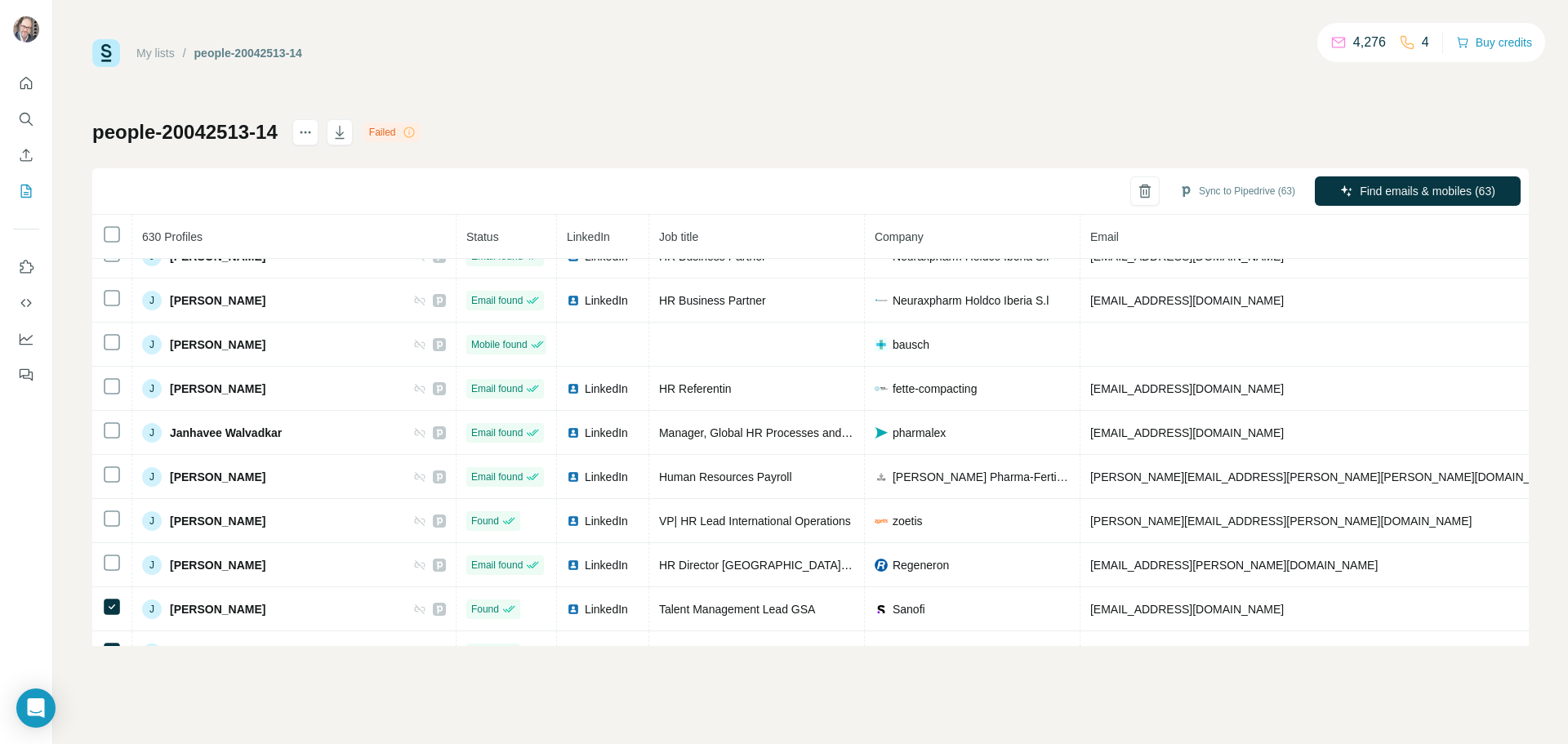
scroll to position [11772, 0]
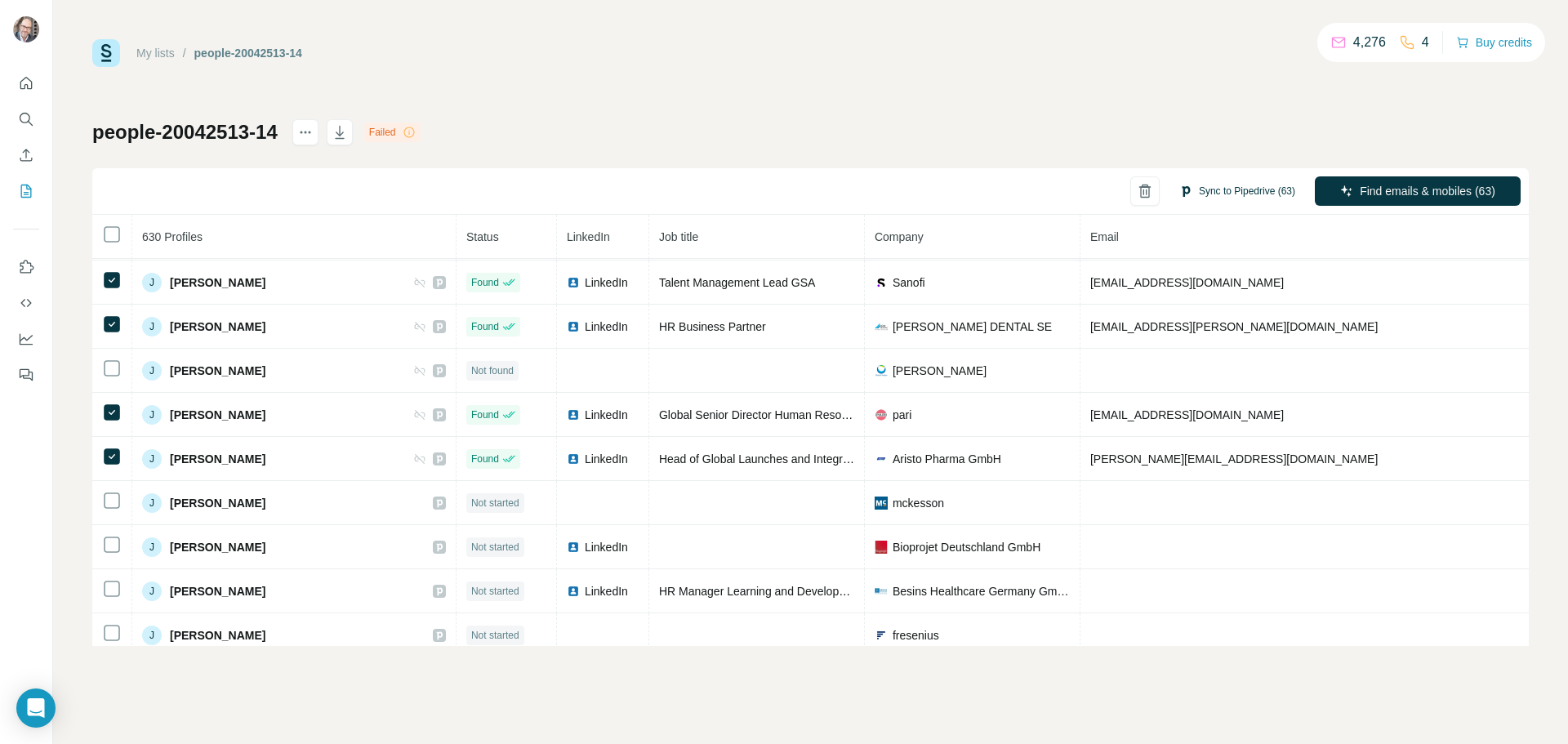
click at [1237, 193] on button "Sync to Pipedrive (63)" at bounding box center [1237, 191] width 138 height 25
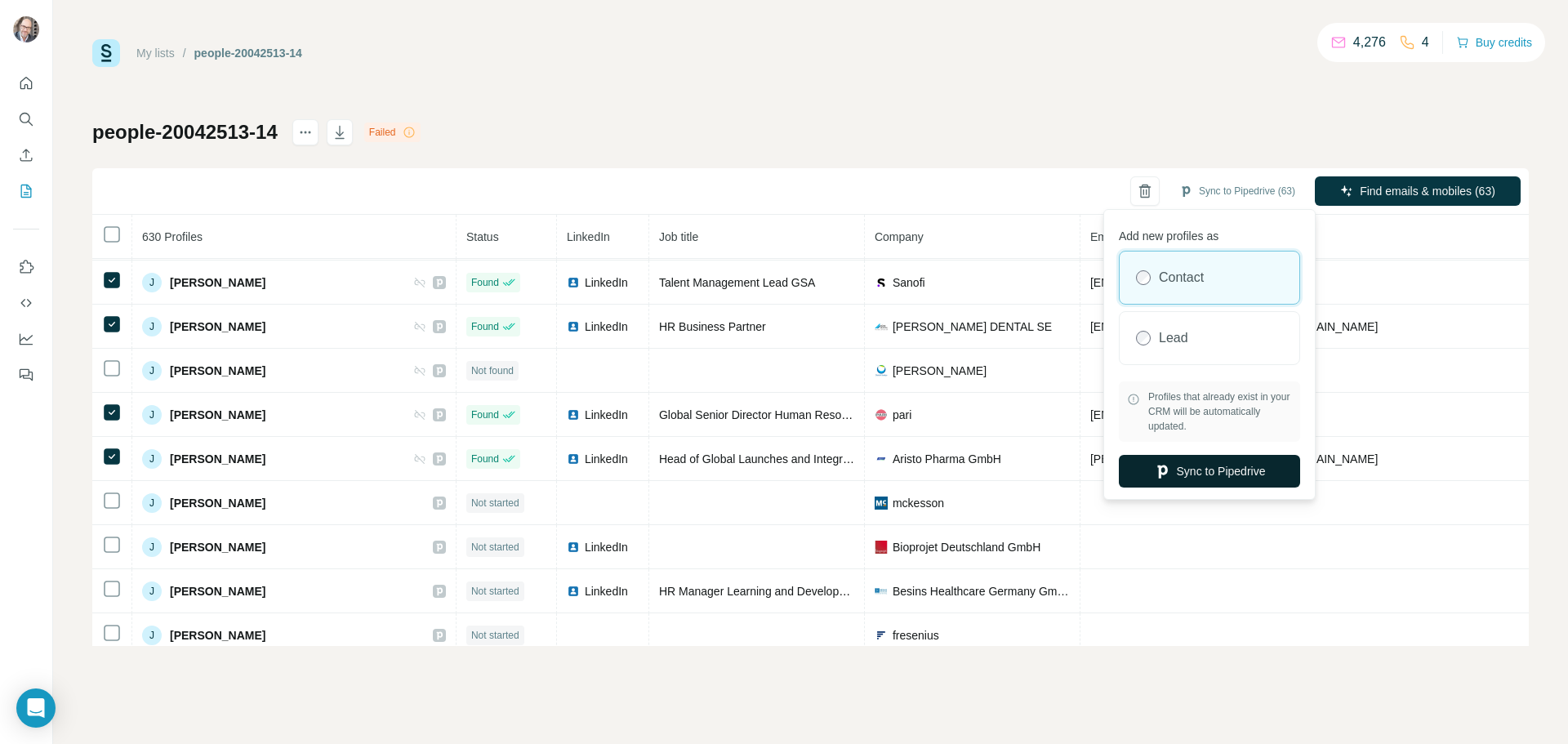
click at [1202, 473] on button "Sync to Pipedrive" at bounding box center [1209, 471] width 181 height 32
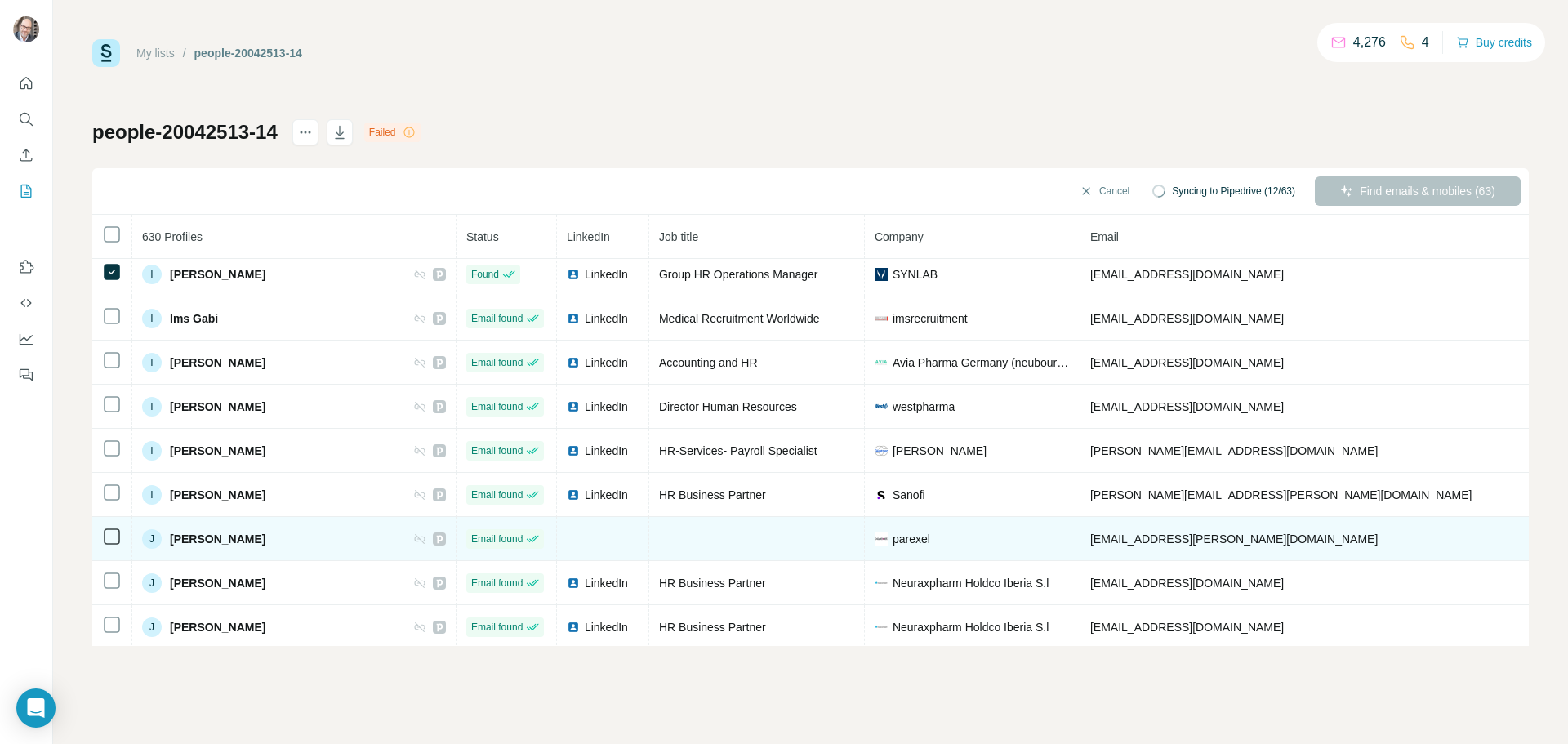
scroll to position [11364, 0]
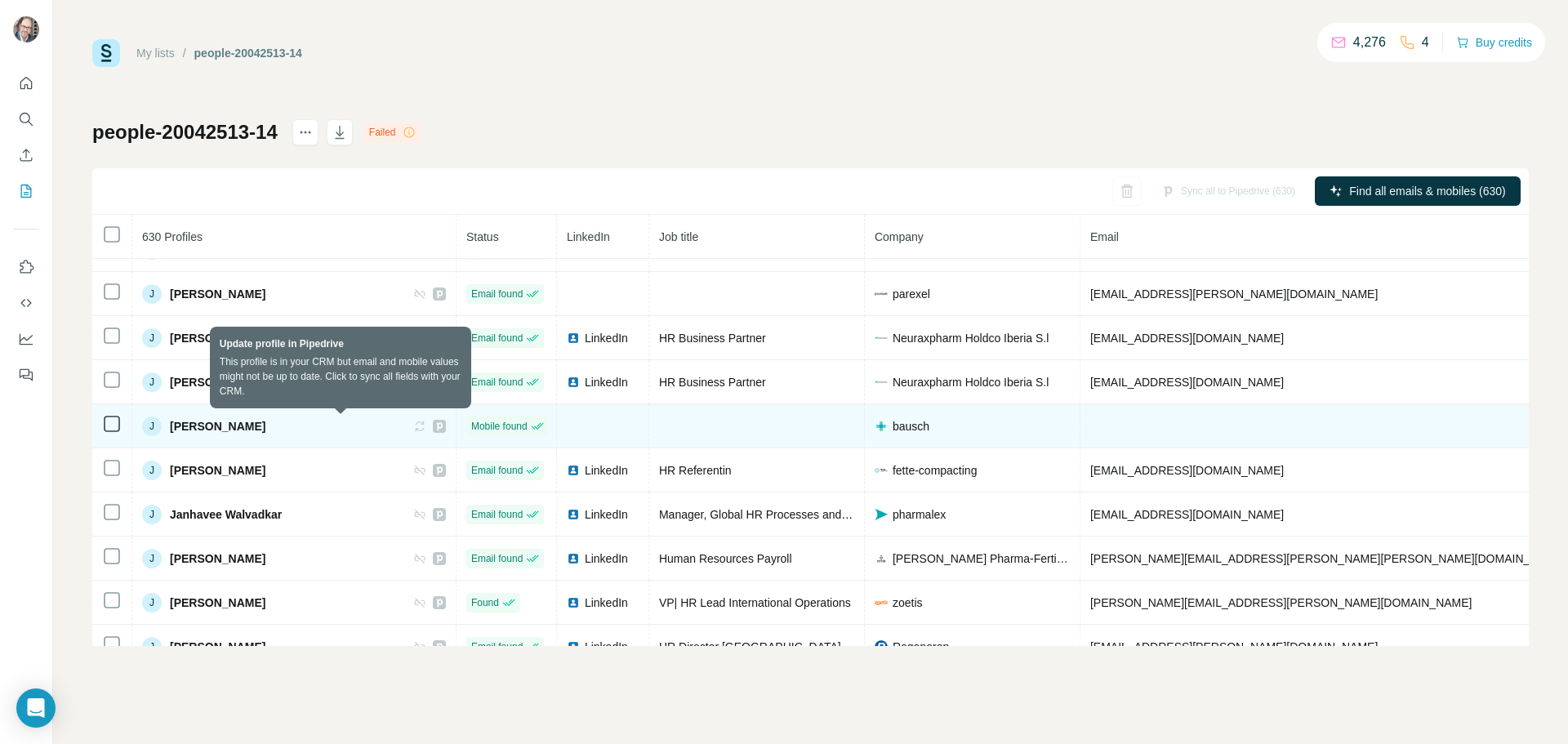
click at [413, 423] on icon at bounding box center [420, 426] width 13 height 13
click at [413, 422] on icon at bounding box center [420, 426] width 13 height 13
click at [339, 424] on div "J Jana Herzberg" at bounding box center [294, 426] width 304 height 20
